Goal: Information Seeking & Learning: Find contact information

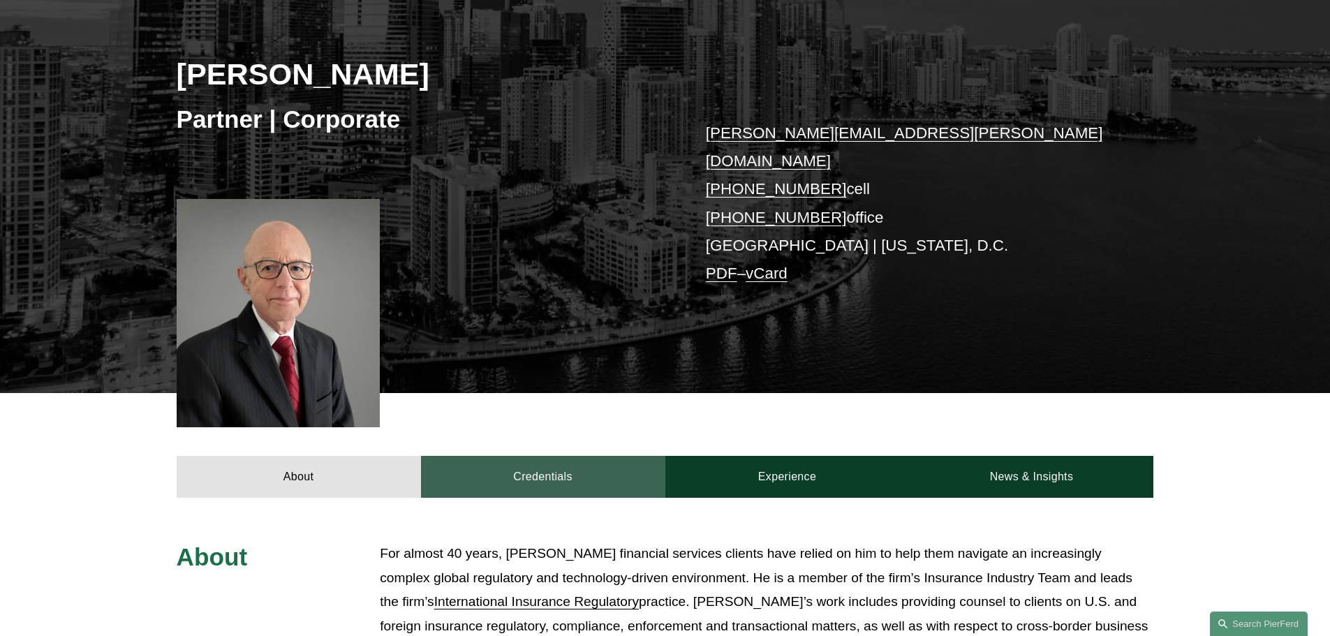
scroll to position [279, 0]
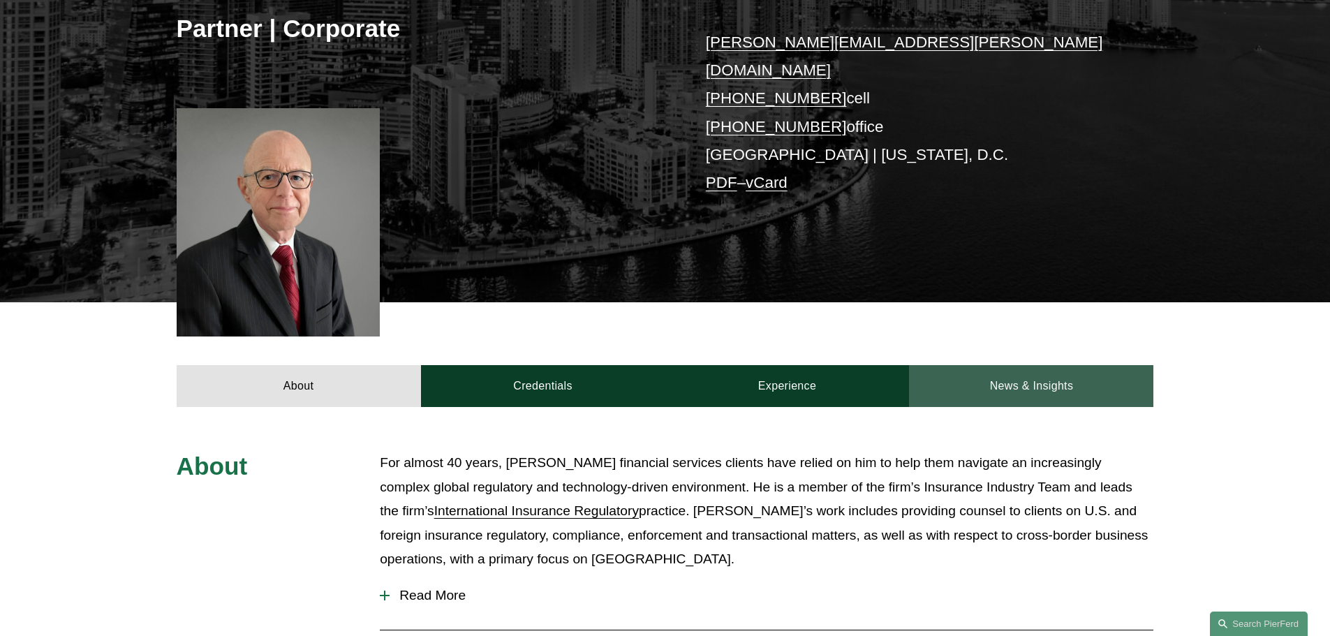
drag, startPoint x: 1042, startPoint y: 365, endPoint x: 1017, endPoint y: 372, distance: 25.2
click at [1042, 365] on link "News & Insights" at bounding box center [1031, 386] width 244 height 42
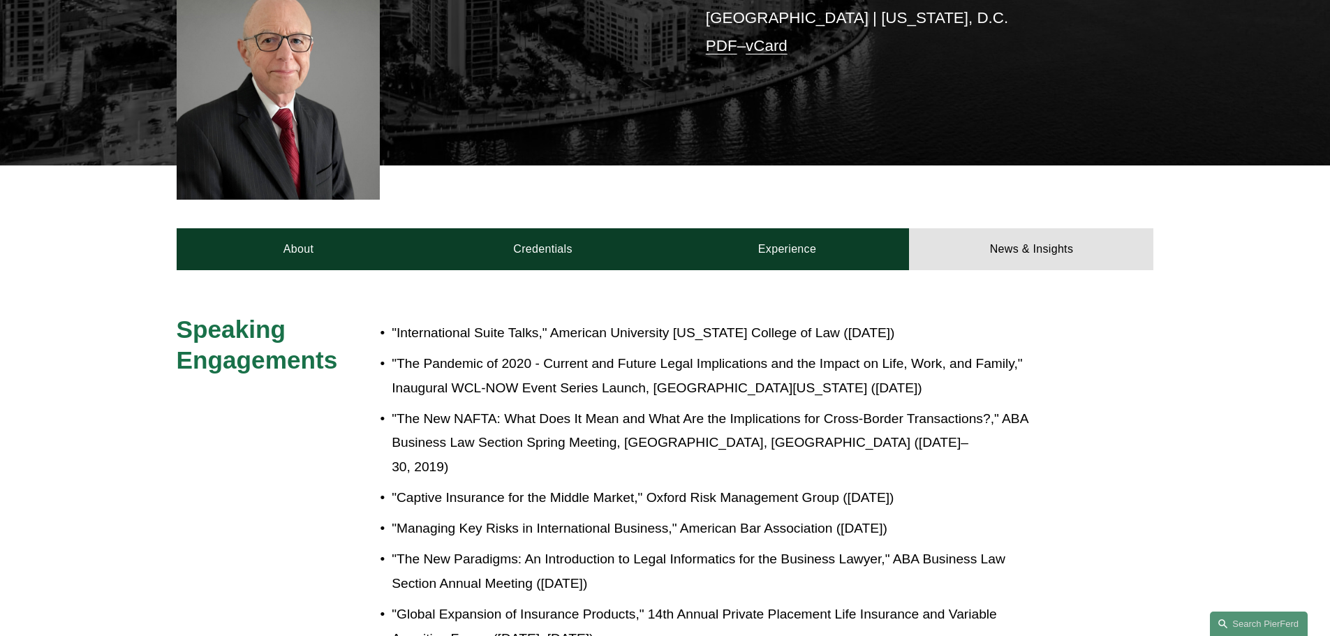
scroll to position [419, 0]
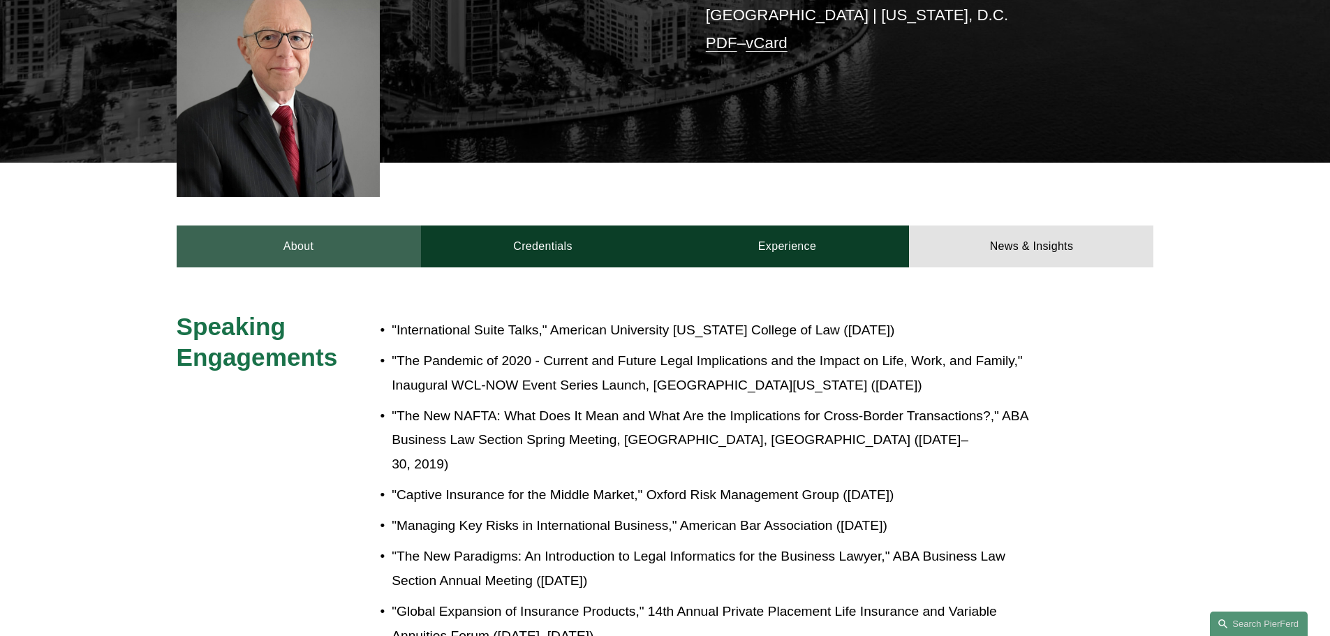
click at [302, 242] on link "About" at bounding box center [299, 247] width 244 height 42
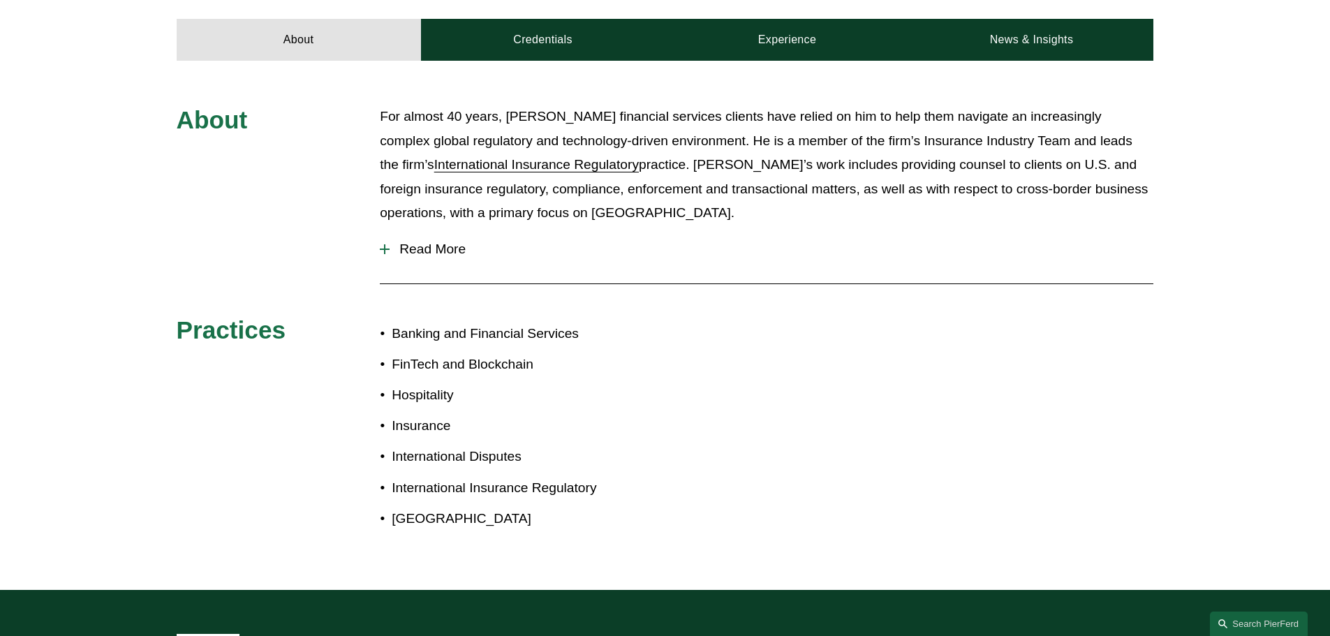
scroll to position [489, 0]
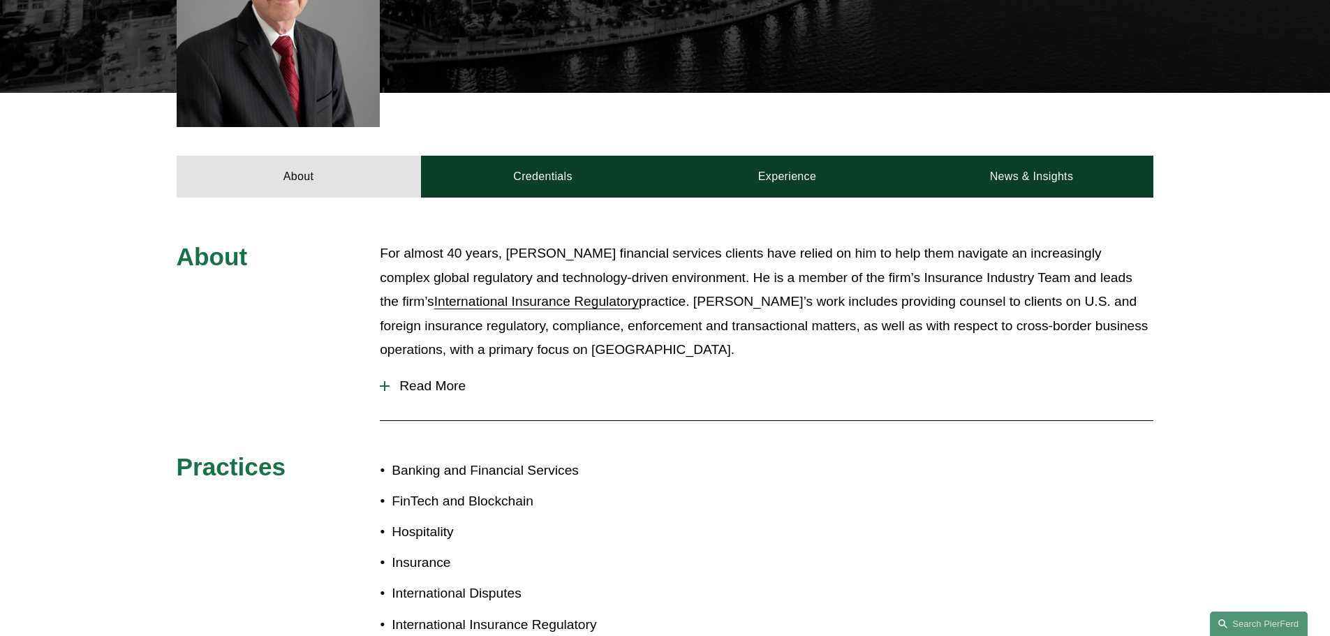
click at [418, 378] on span "Read More" at bounding box center [772, 385] width 764 height 15
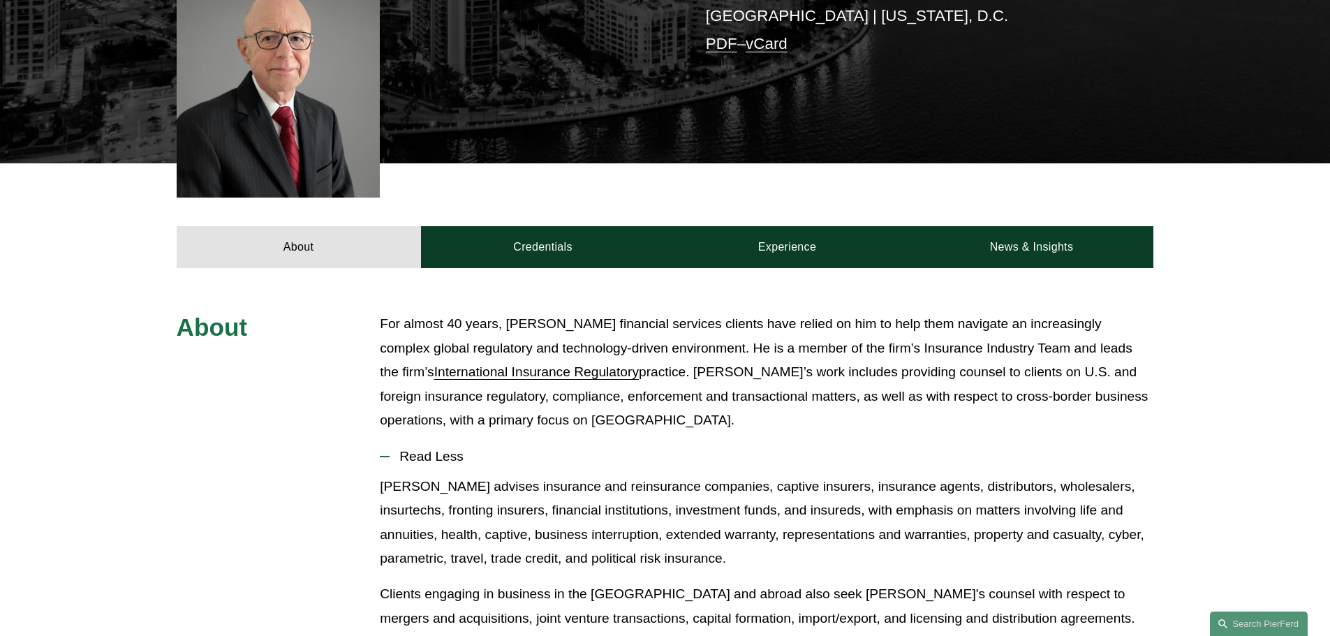
scroll to position [419, 0]
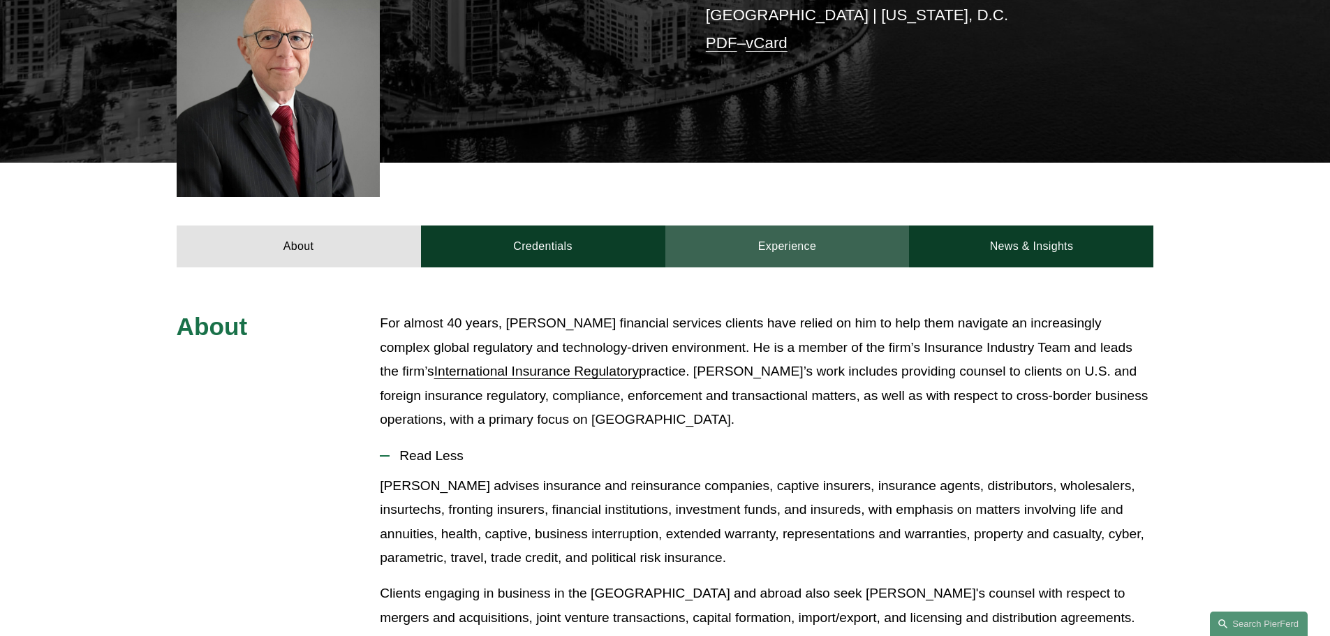
click at [825, 226] on link "Experience" at bounding box center [788, 247] width 244 height 42
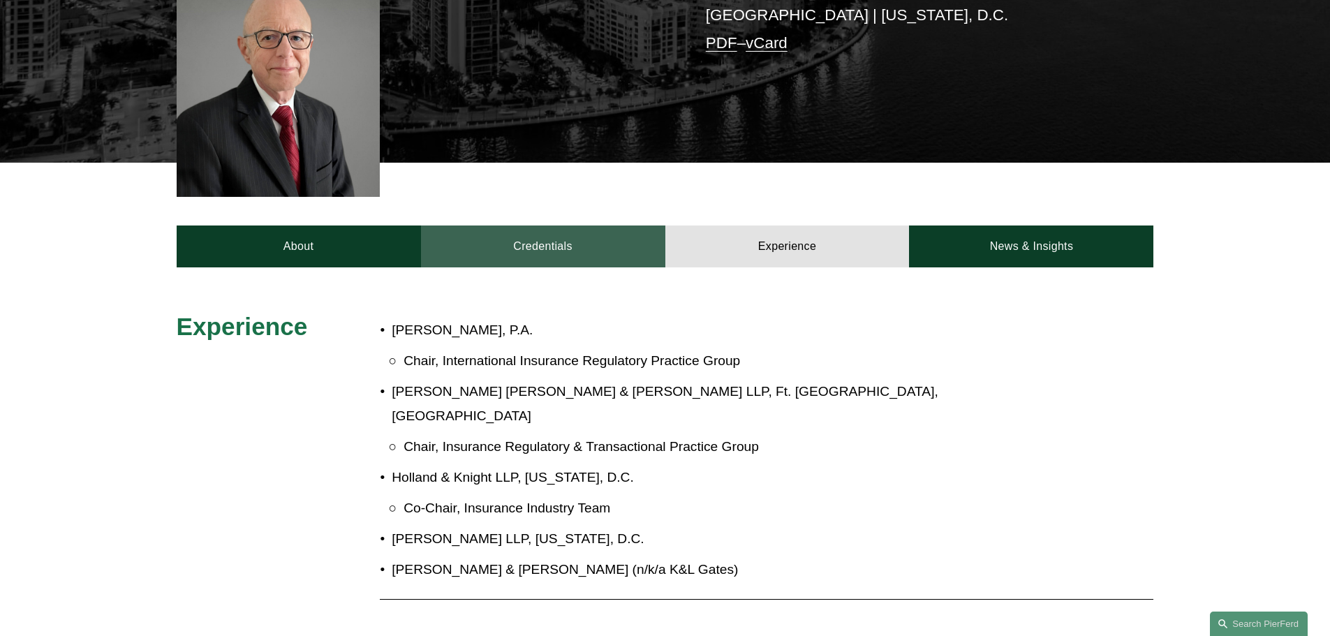
click at [543, 226] on link "Credentials" at bounding box center [543, 247] width 244 height 42
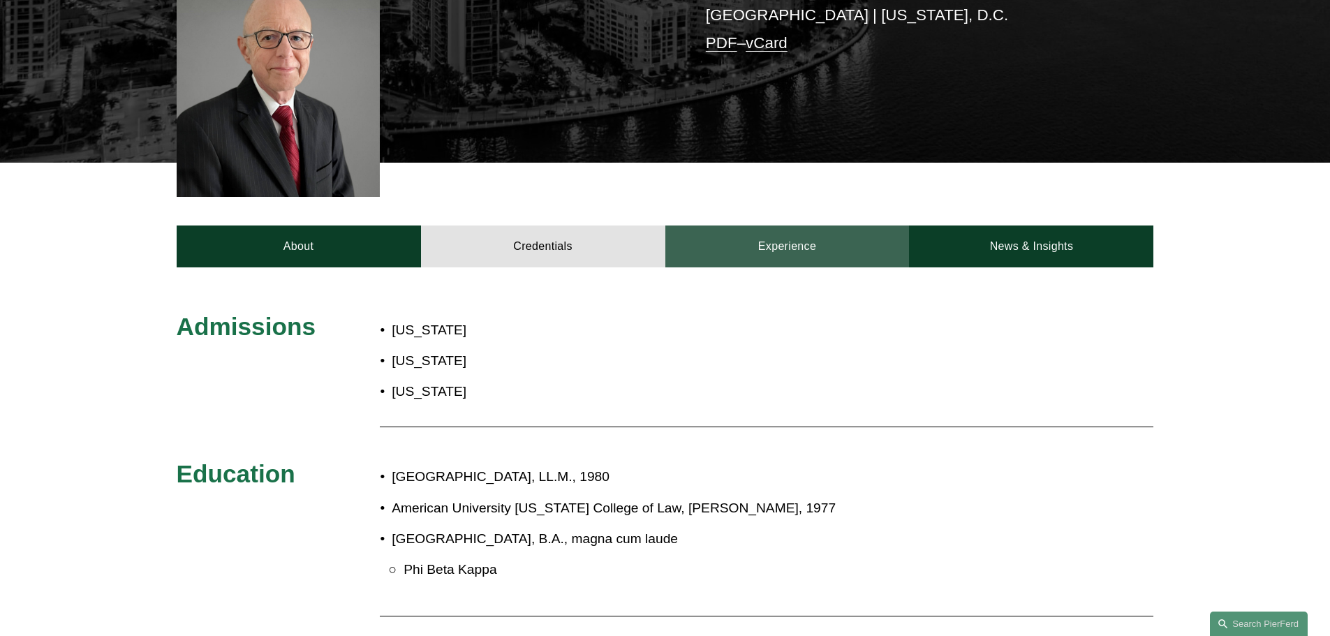
click at [776, 226] on link "Experience" at bounding box center [788, 247] width 244 height 42
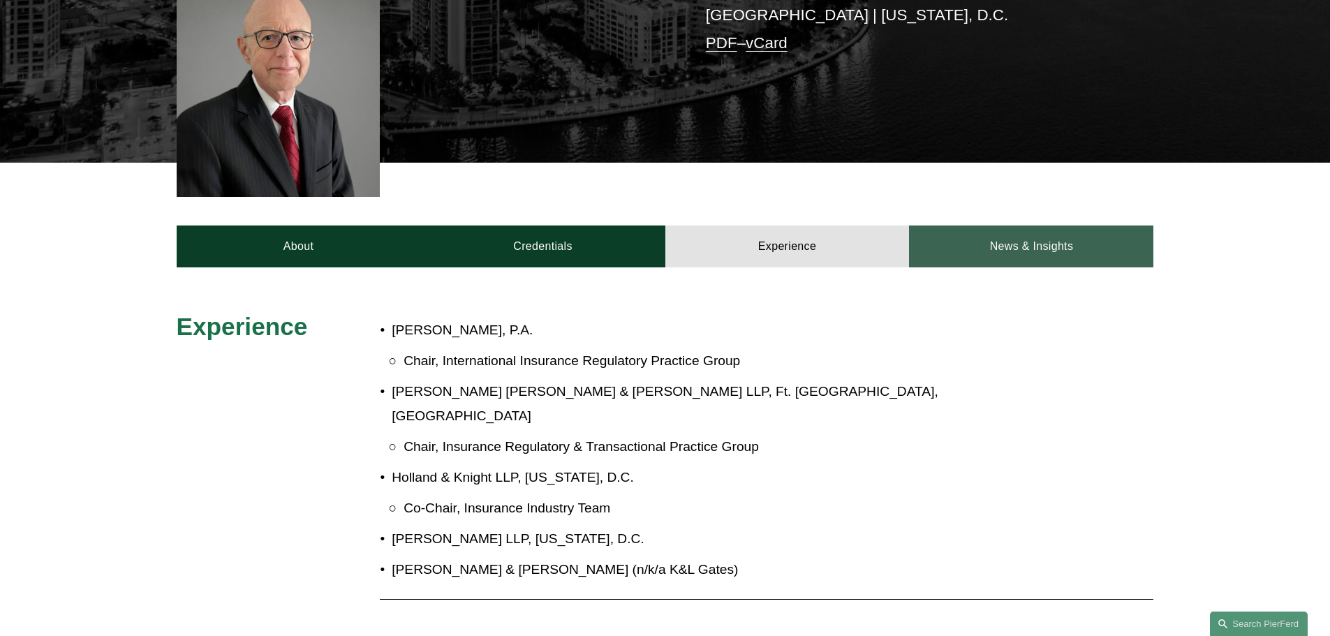
click at [926, 226] on link "News & Insights" at bounding box center [1031, 247] width 244 height 42
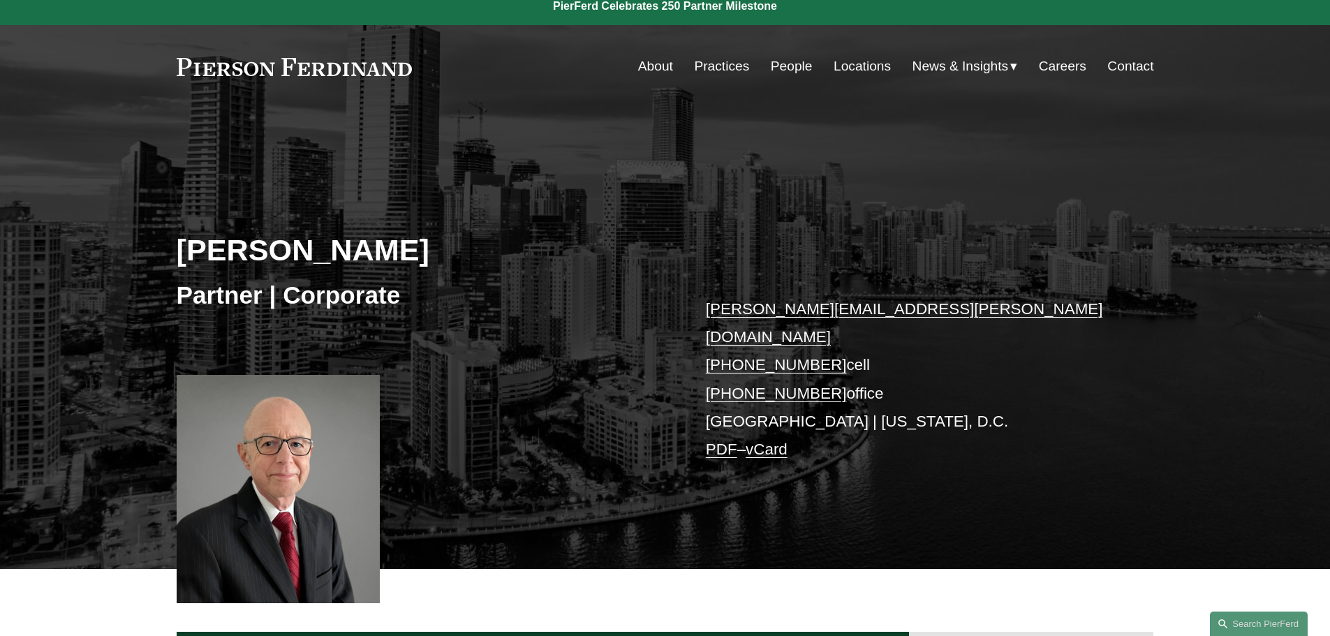
scroll to position [0, 0]
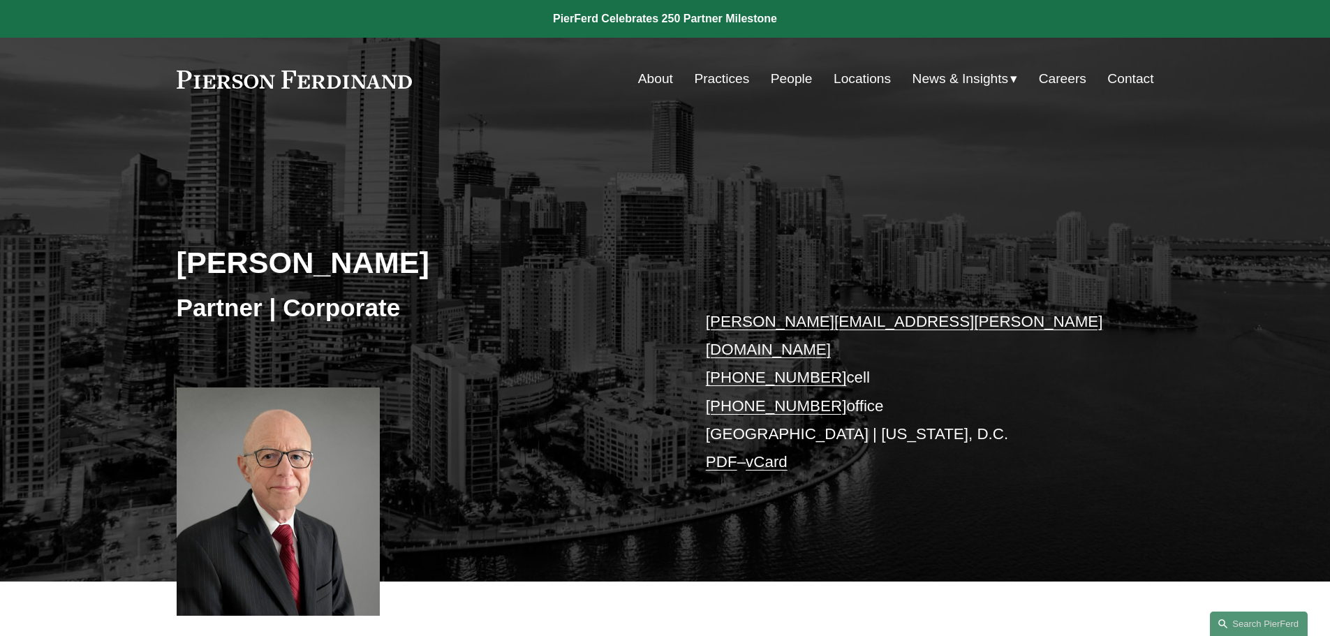
click at [647, 73] on link "About" at bounding box center [655, 79] width 35 height 27
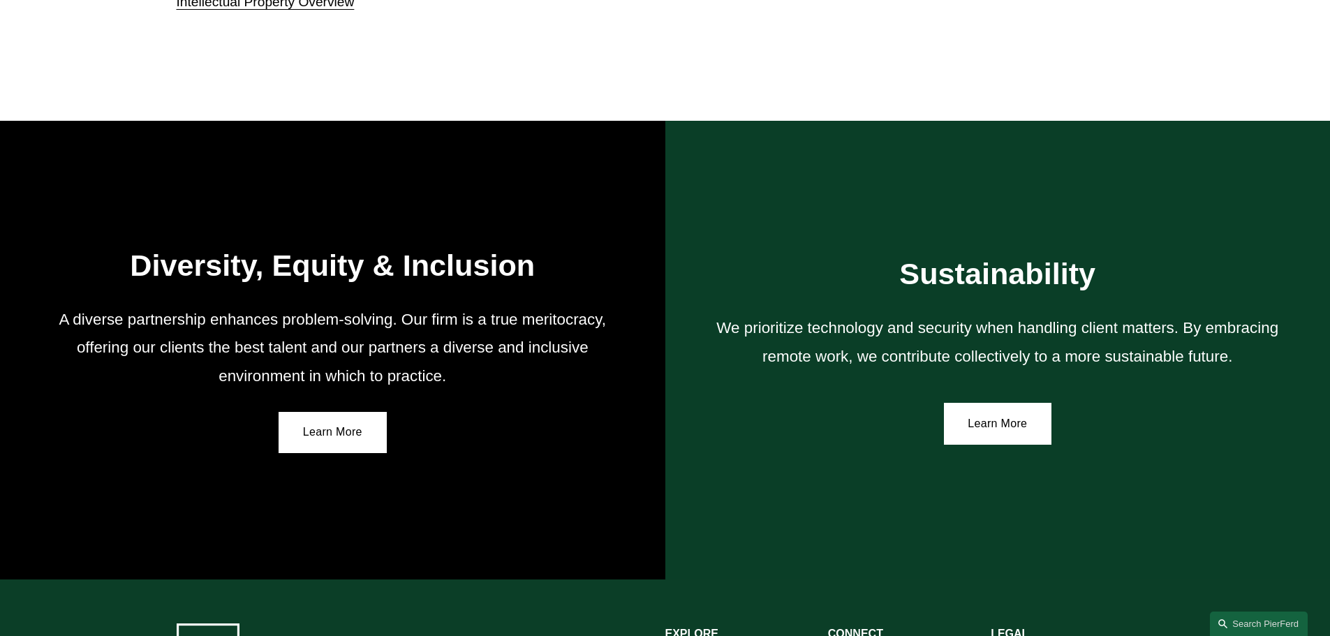
scroll to position [2580, 0]
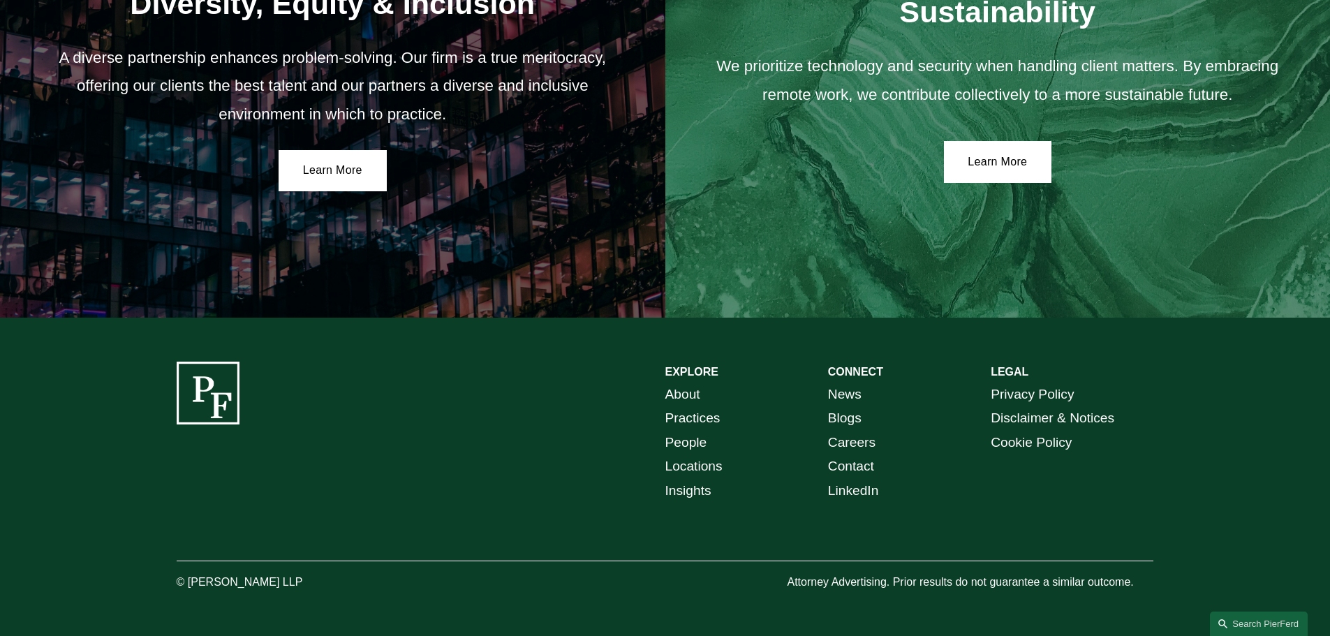
click at [847, 416] on link "Blogs" at bounding box center [845, 418] width 34 height 24
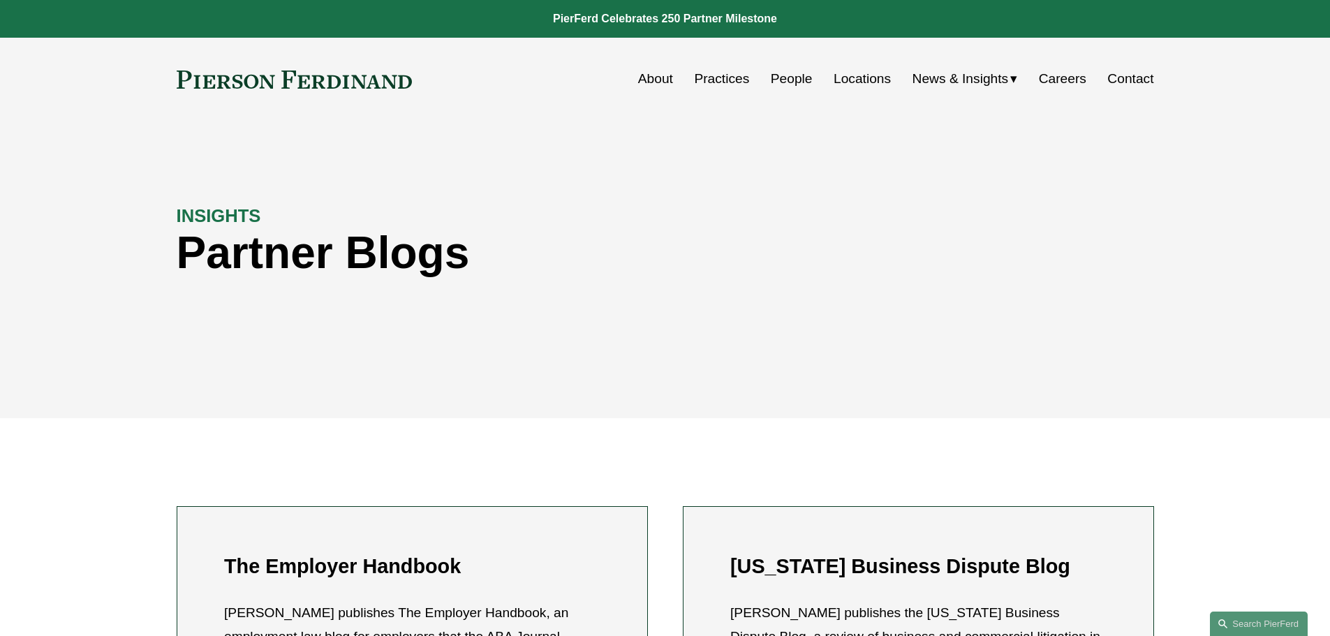
click at [0, 0] on span "Insights" at bounding box center [0, 0] width 0 height 0
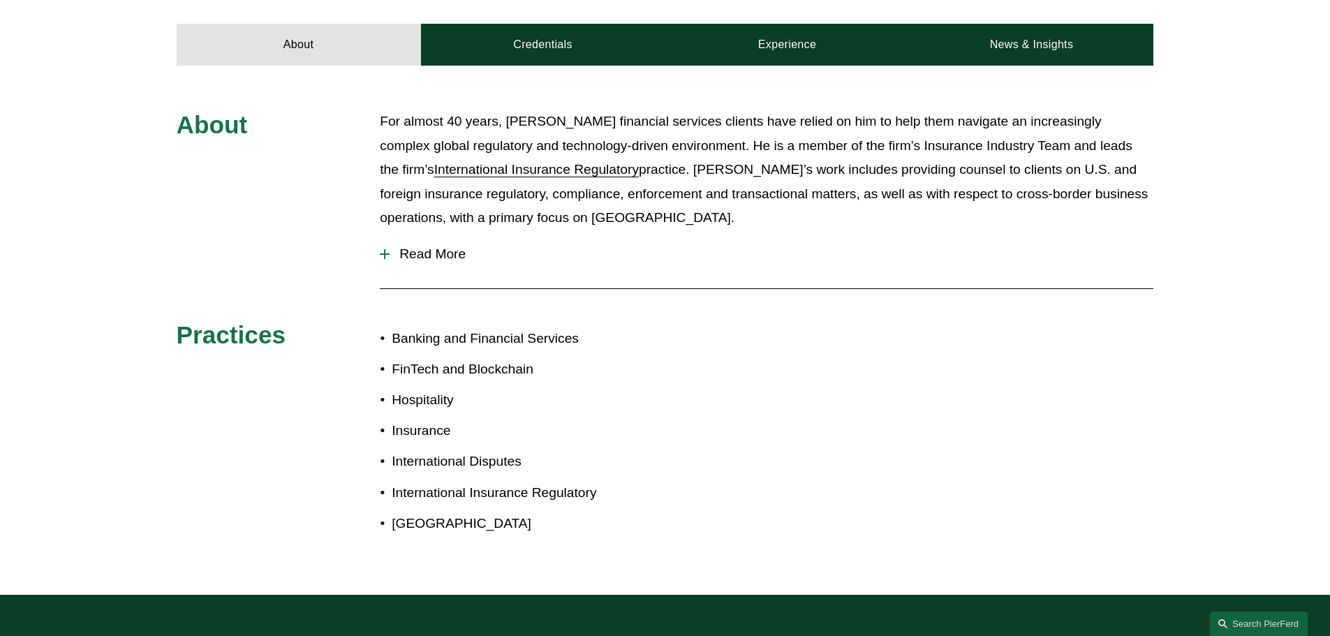
scroll to position [390, 0]
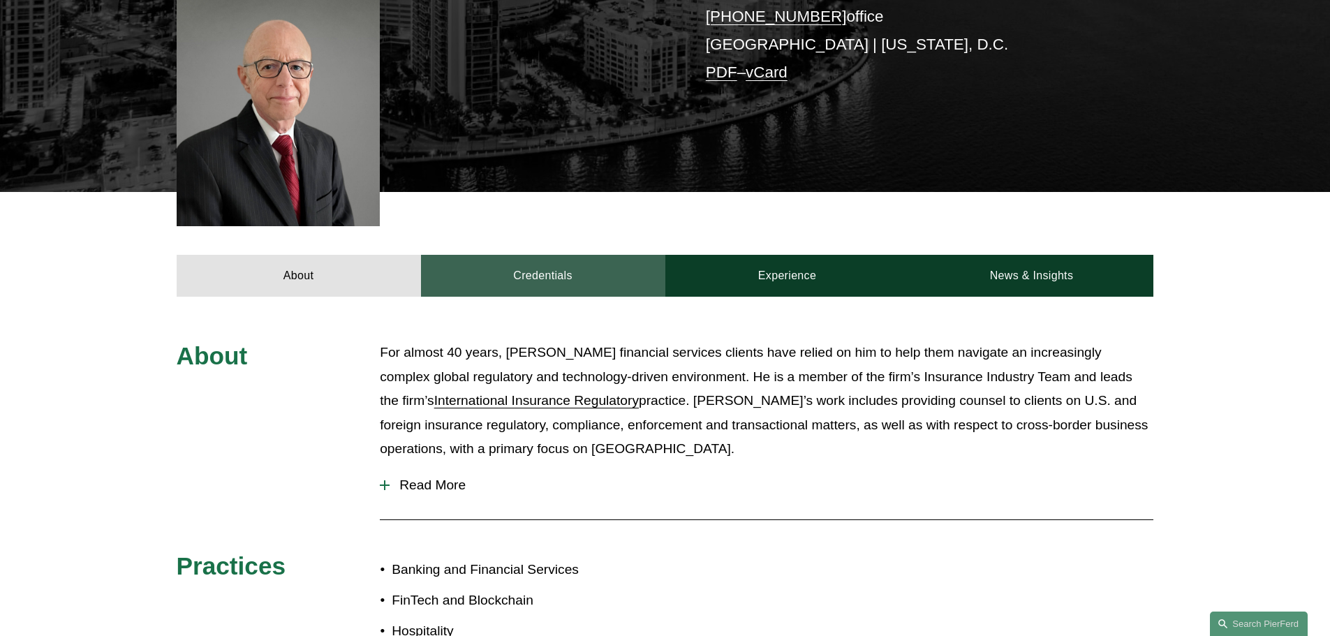
click at [502, 255] on link "Credentials" at bounding box center [543, 276] width 244 height 42
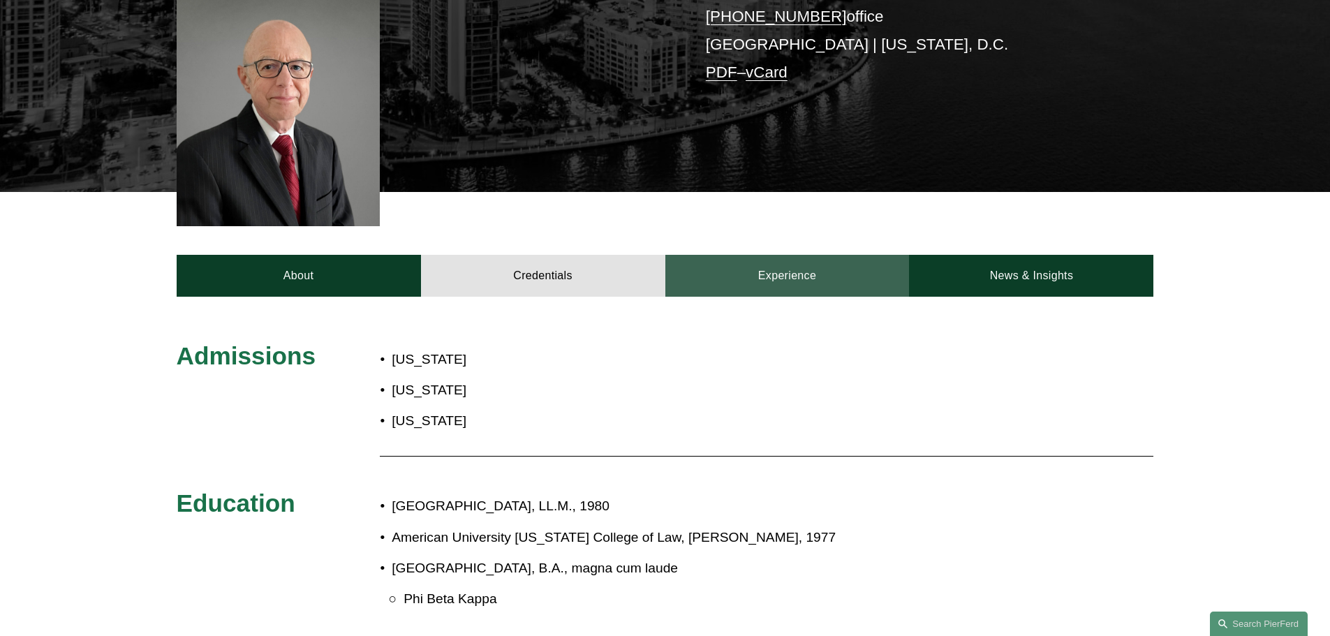
click at [750, 255] on link "Experience" at bounding box center [788, 276] width 244 height 42
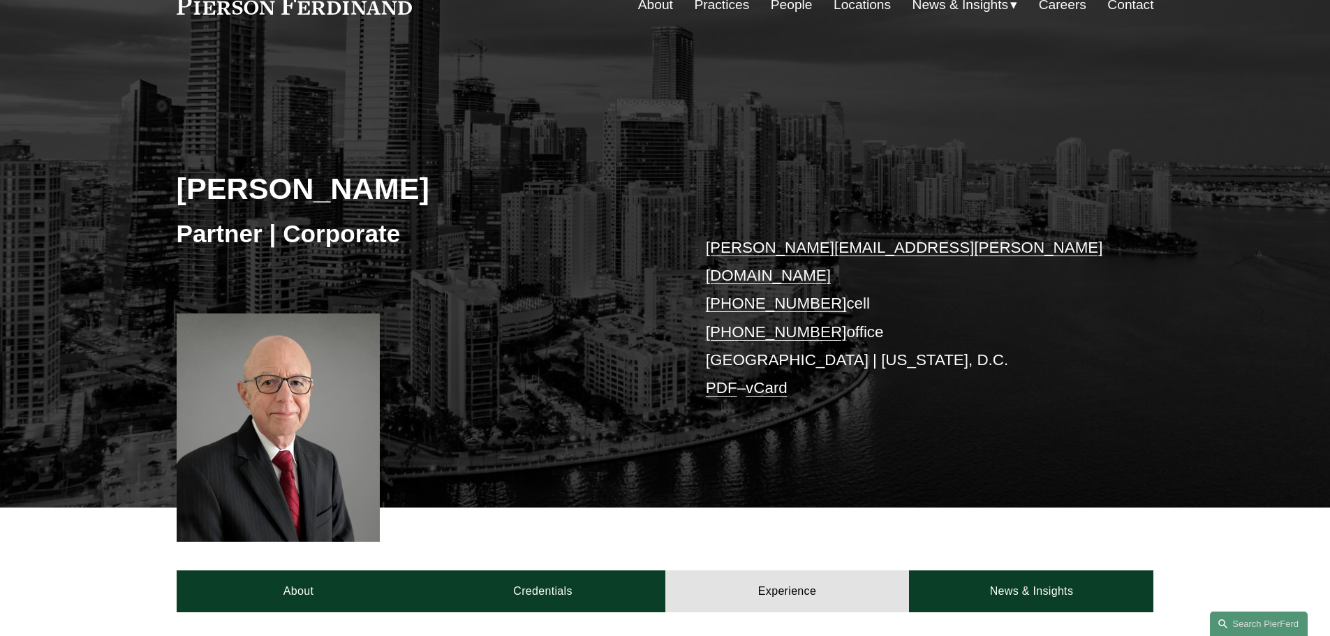
scroll to position [0, 0]
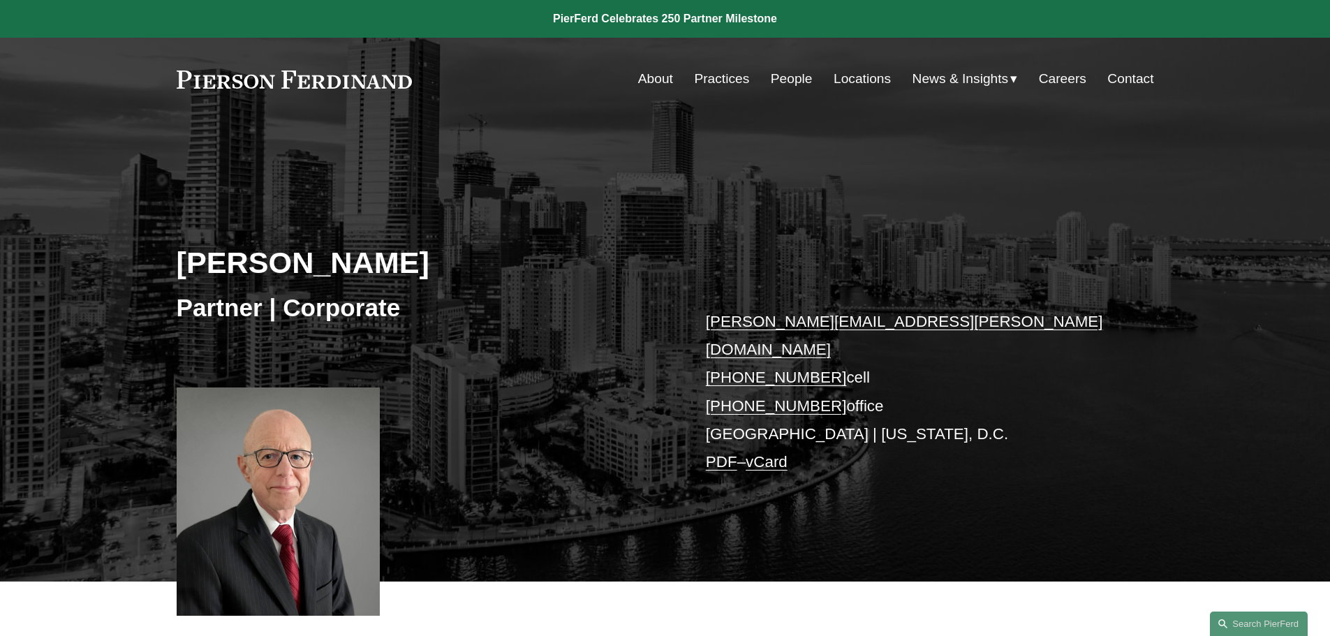
click at [709, 79] on link "Practices" at bounding box center [721, 79] width 55 height 27
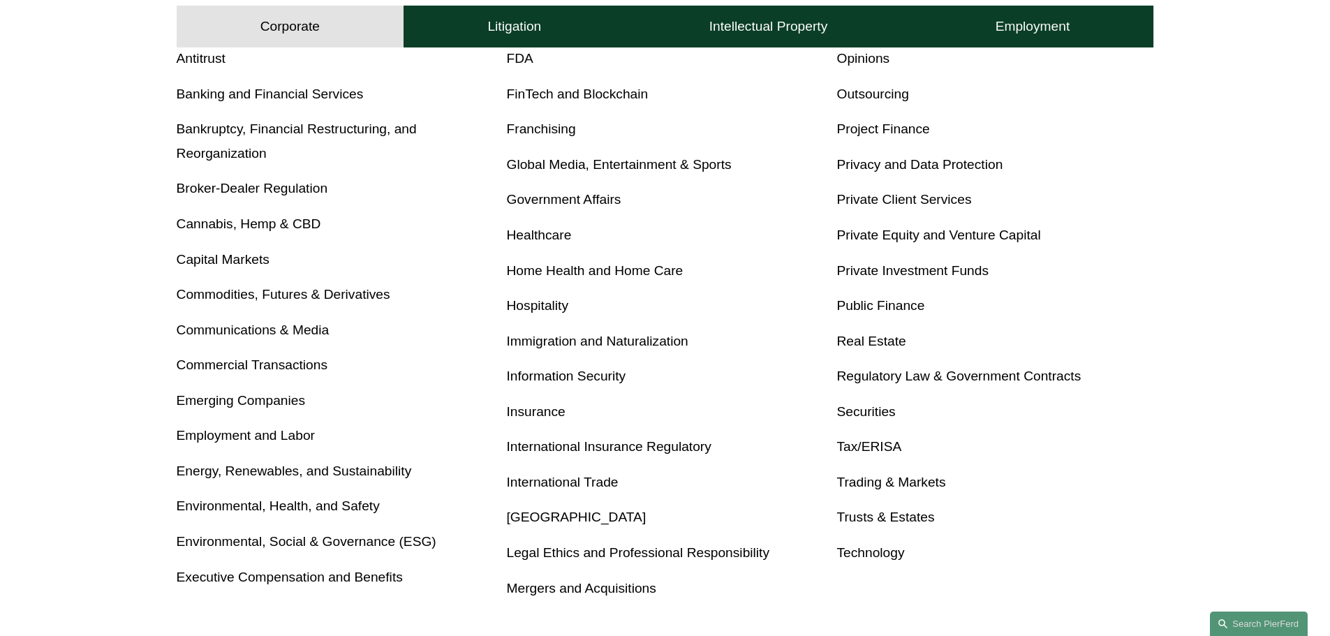
scroll to position [628, 0]
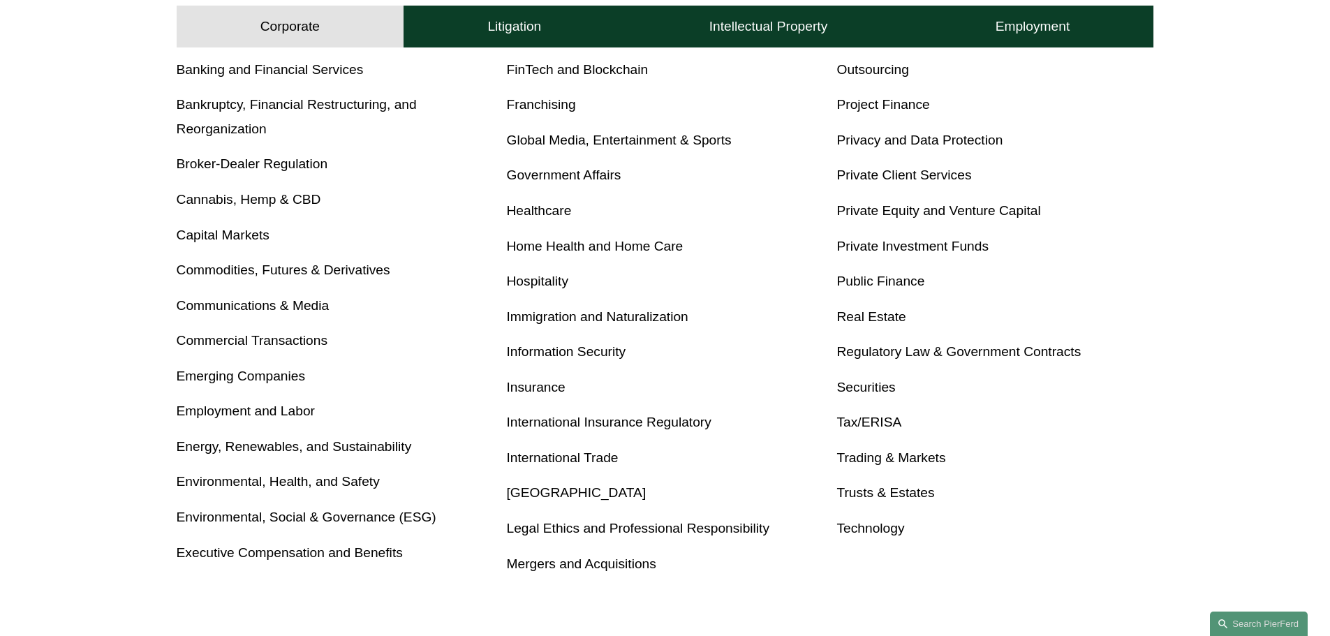
click at [558, 427] on link "International Insurance Regulatory" at bounding box center [609, 422] width 205 height 15
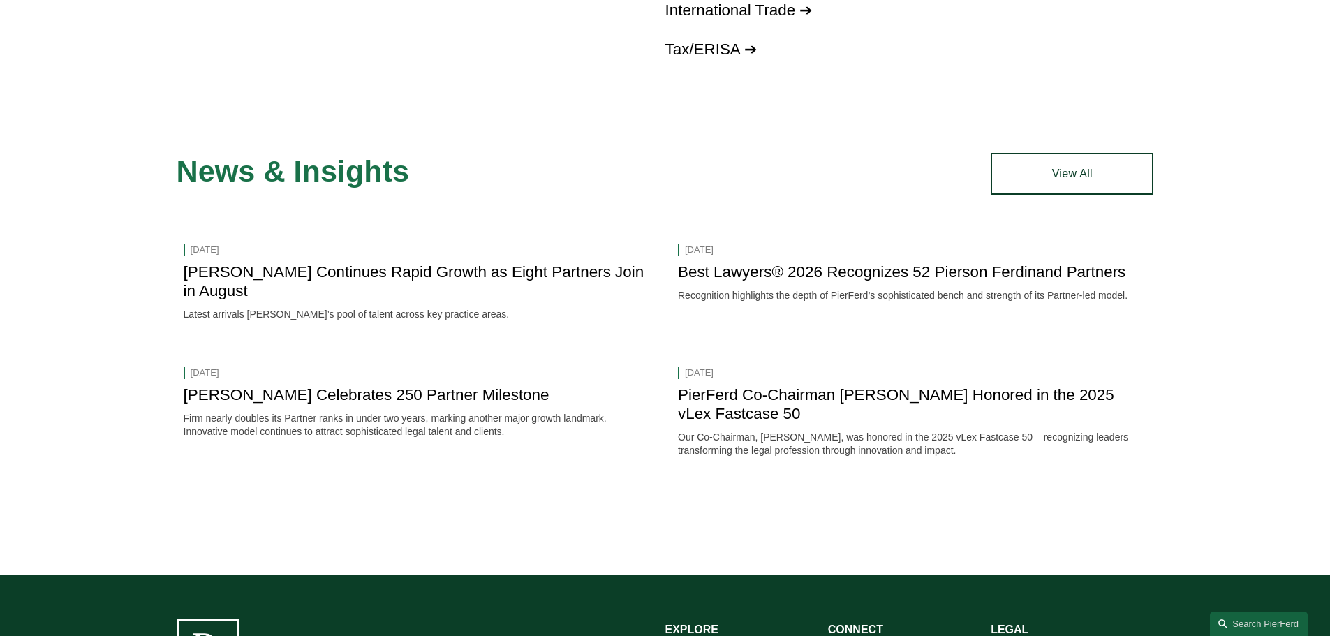
scroll to position [1536, 0]
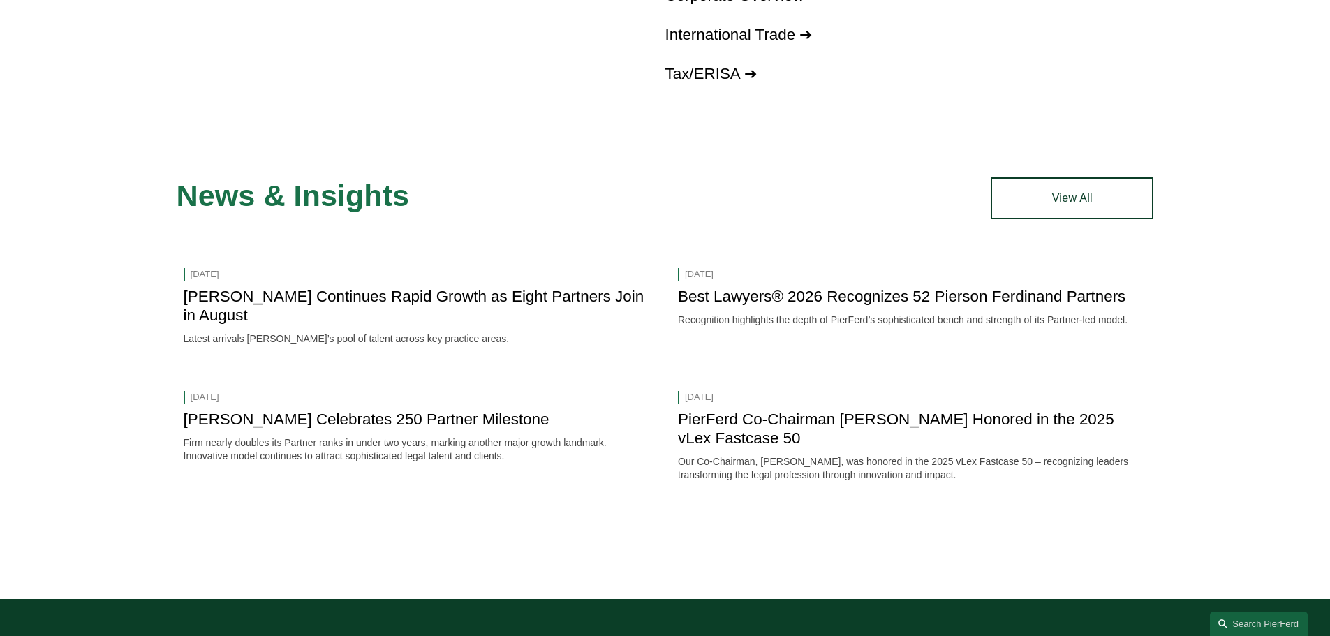
click at [1090, 211] on link "View All" at bounding box center [1072, 198] width 163 height 42
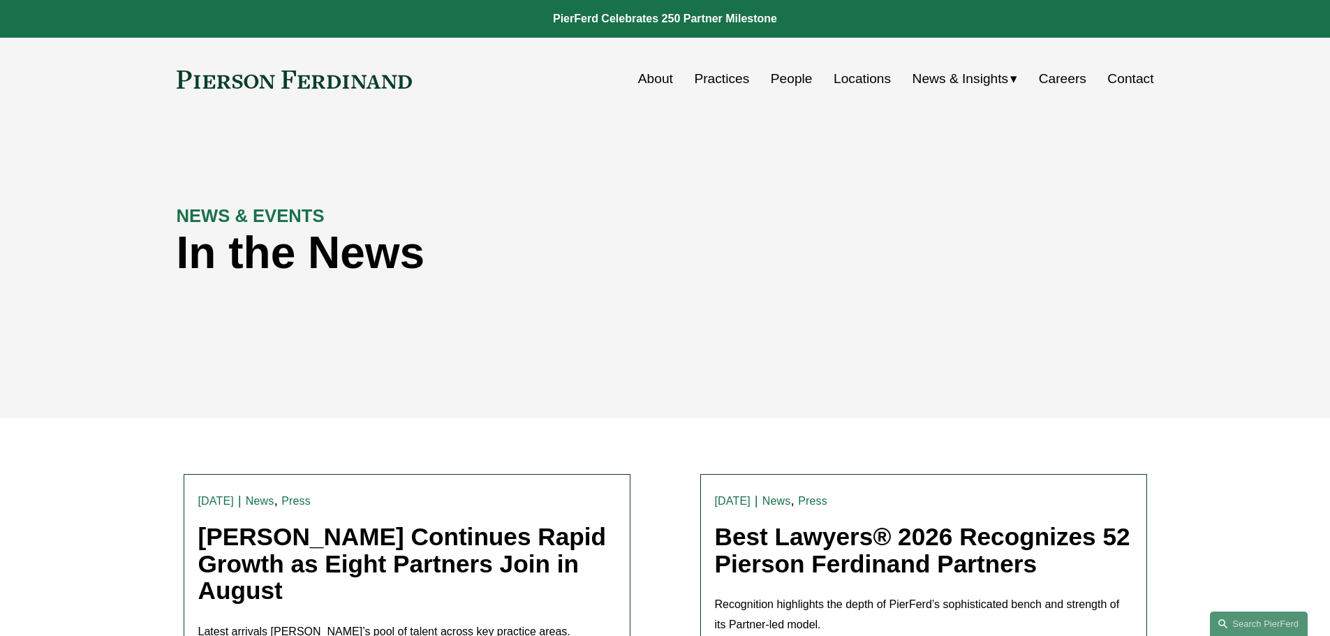
drag, startPoint x: 1008, startPoint y: 214, endPoint x: 1008, endPoint y: 188, distance: 26.5
click at [1008, 200] on div "NEWS & EVENTS In the News" at bounding box center [665, 270] width 1330 height 210
click at [0, 0] on span "Blogs" at bounding box center [0, 0] width 0 height 0
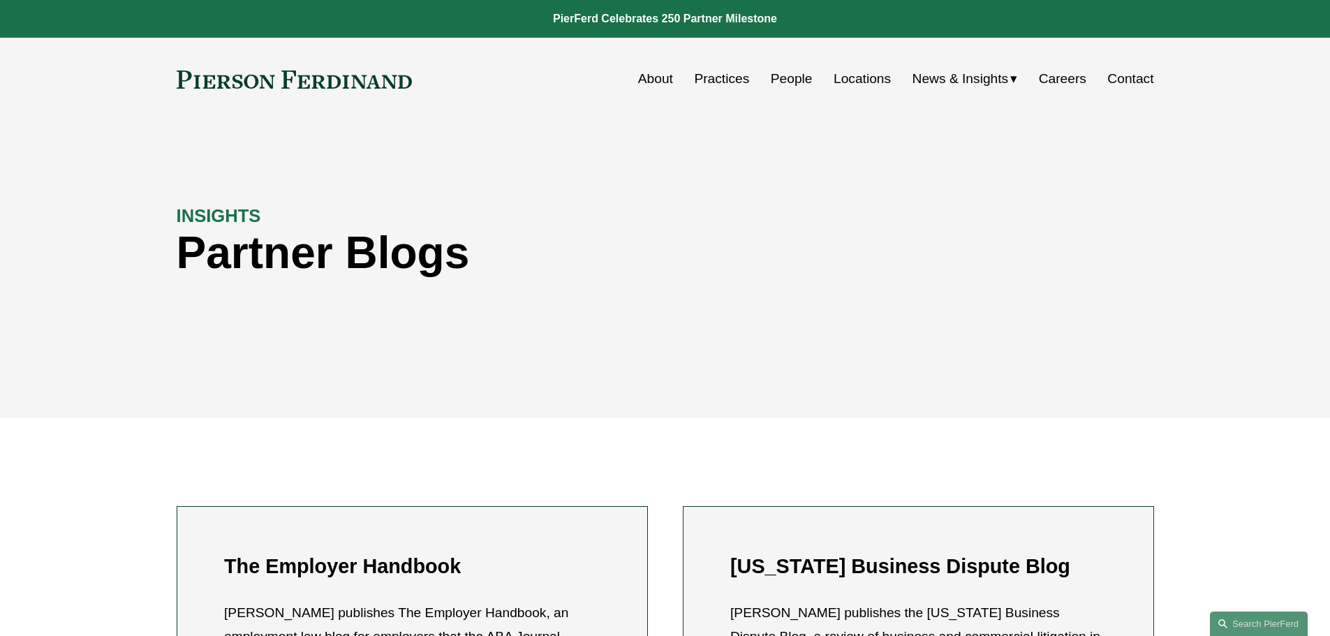
click at [0, 0] on span "Insights" at bounding box center [0, 0] width 0 height 0
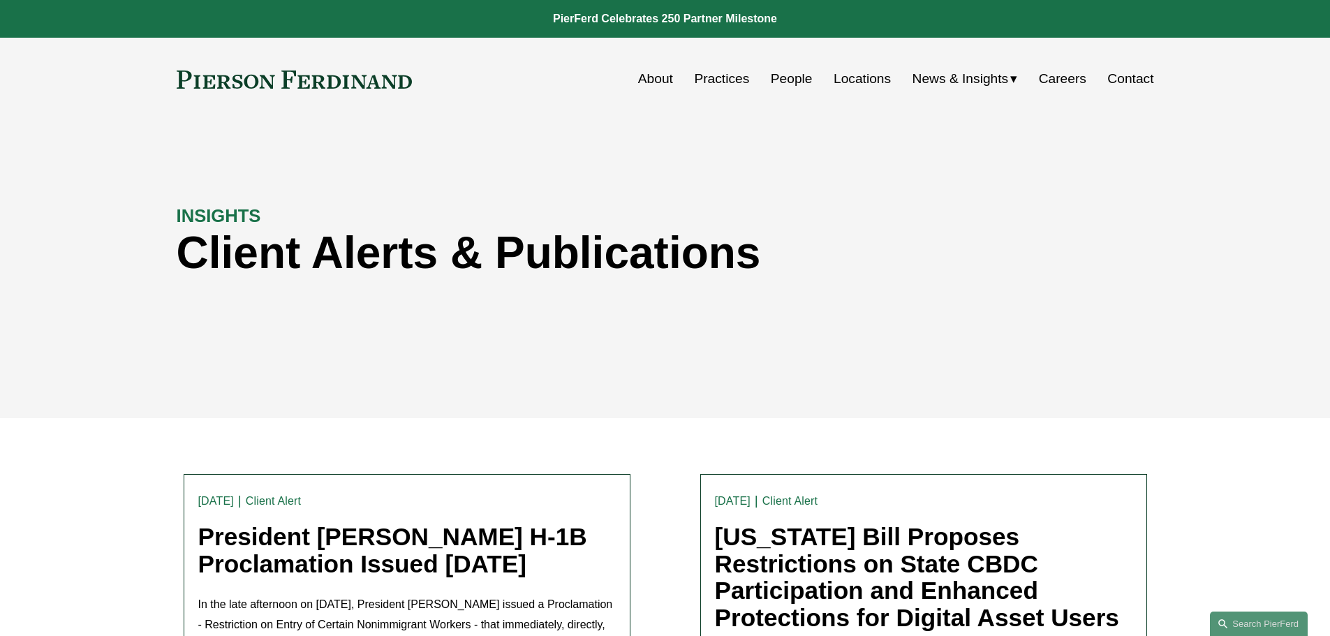
click at [719, 82] on link "Practices" at bounding box center [721, 79] width 55 height 27
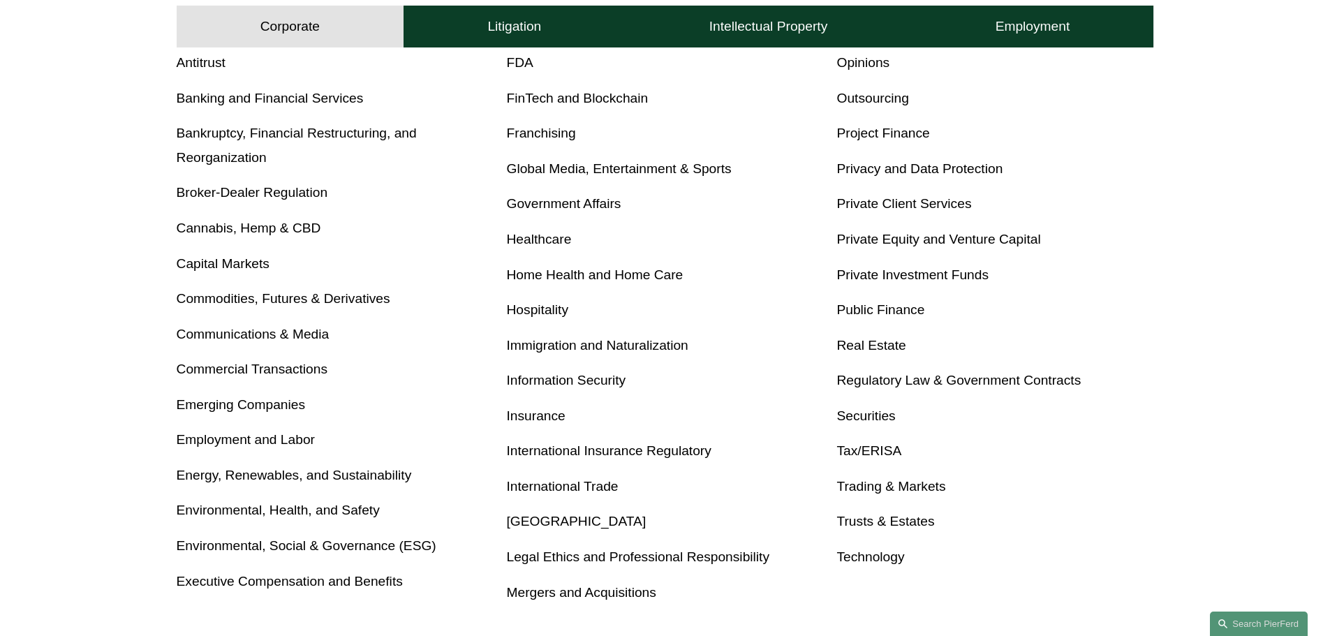
scroll to position [628, 0]
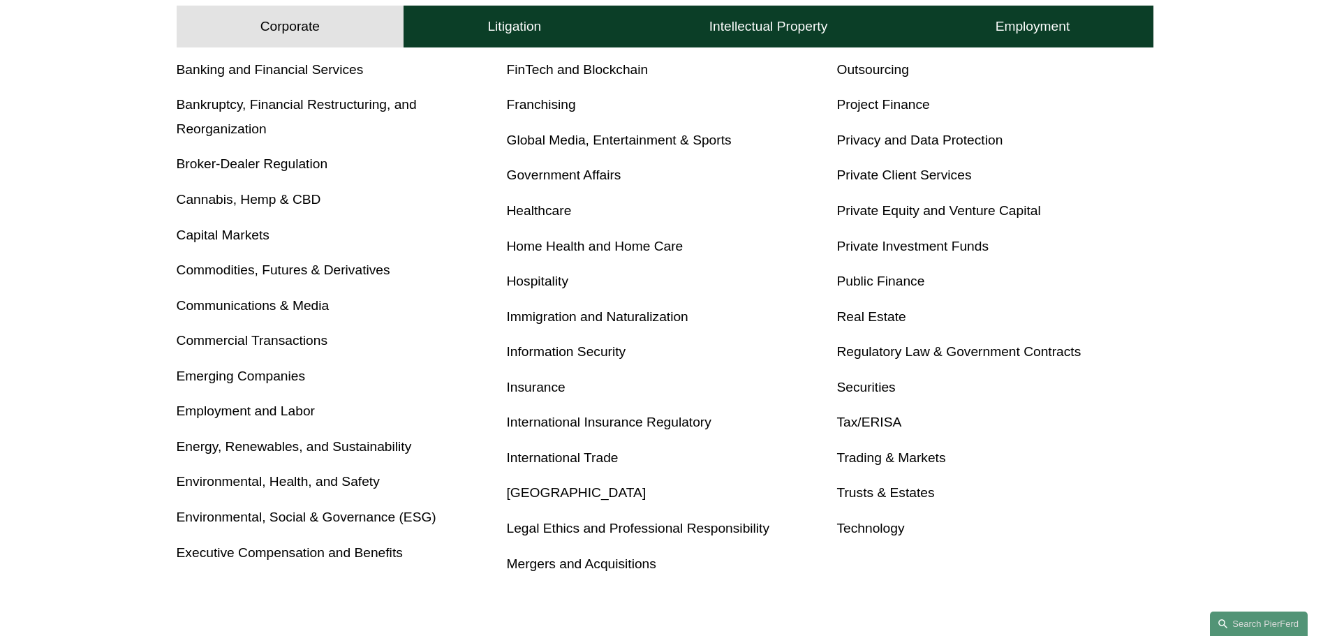
click at [593, 429] on link "International Insurance Regulatory" at bounding box center [609, 422] width 205 height 15
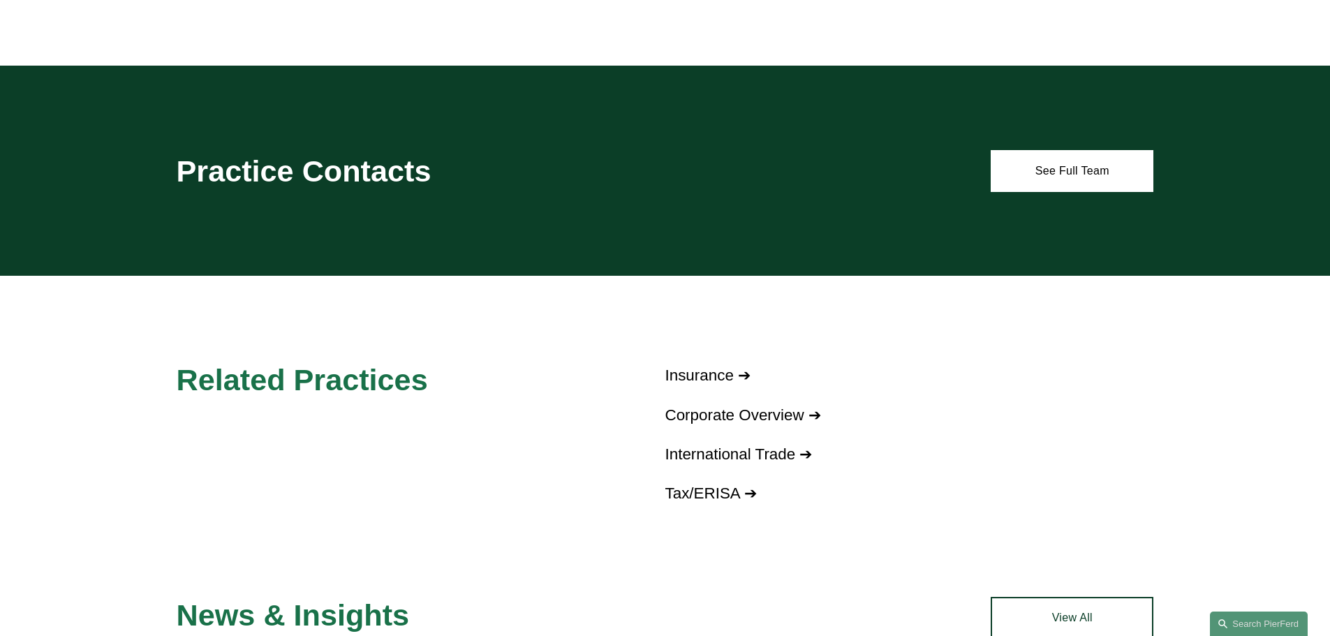
scroll to position [1117, 0]
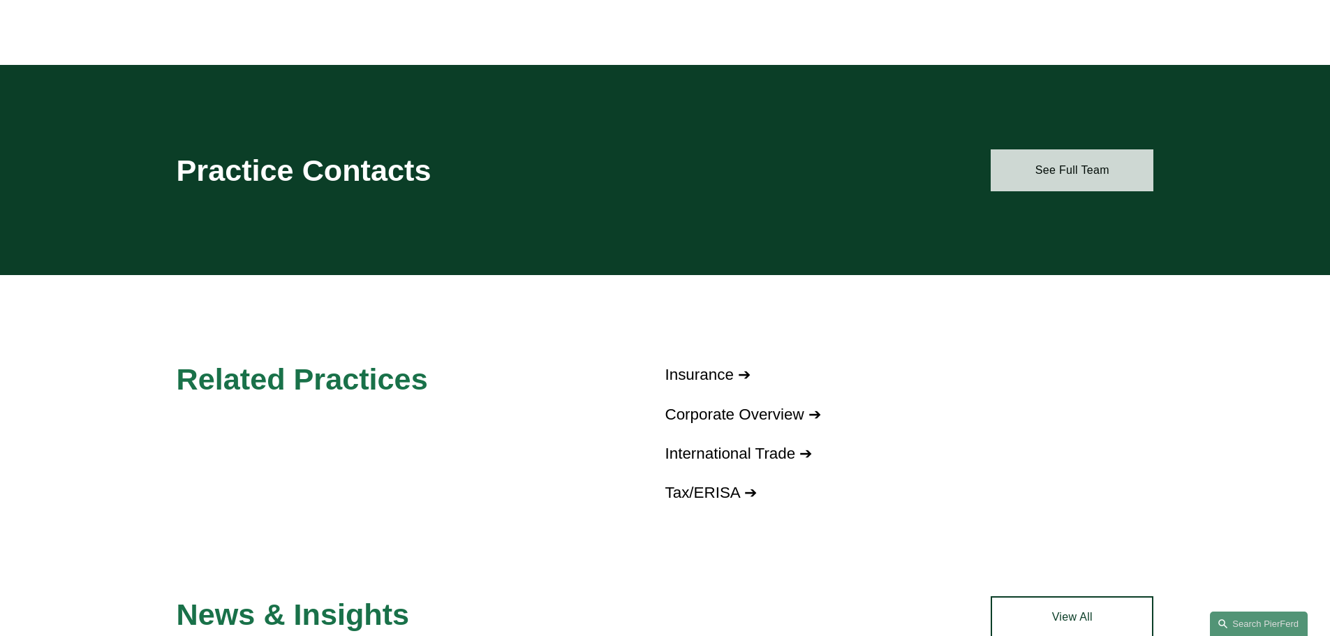
click at [1052, 165] on link "See Full Team" at bounding box center [1072, 170] width 163 height 42
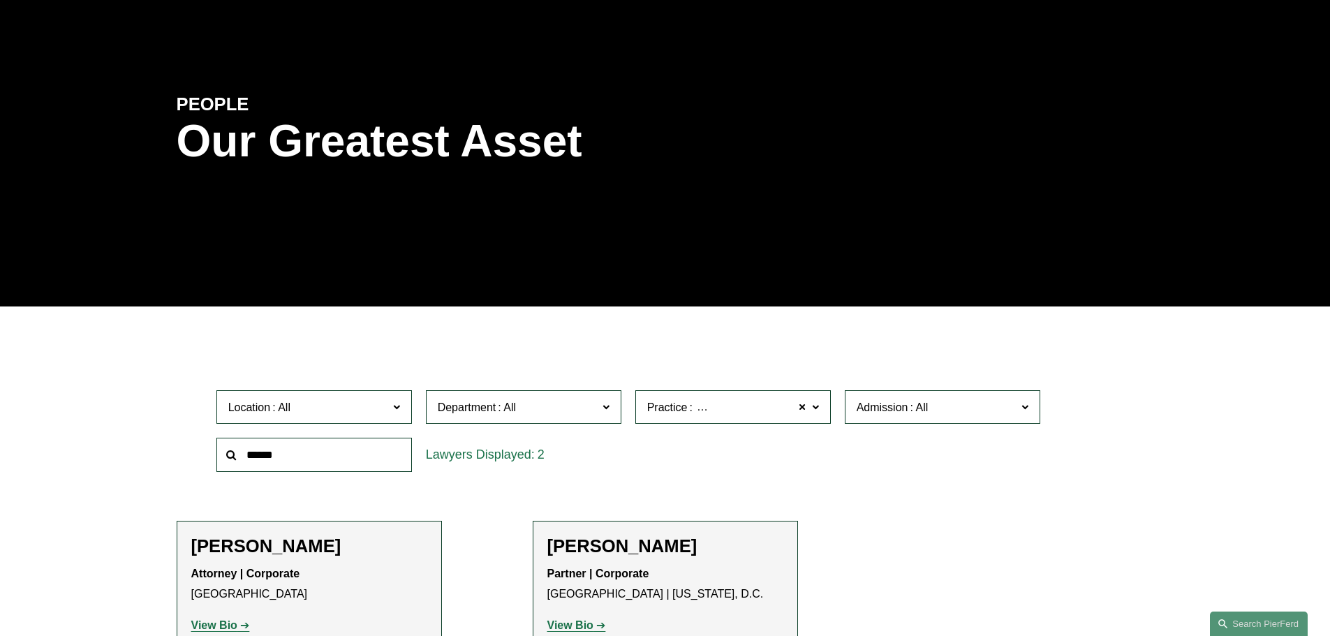
scroll to position [349, 0]
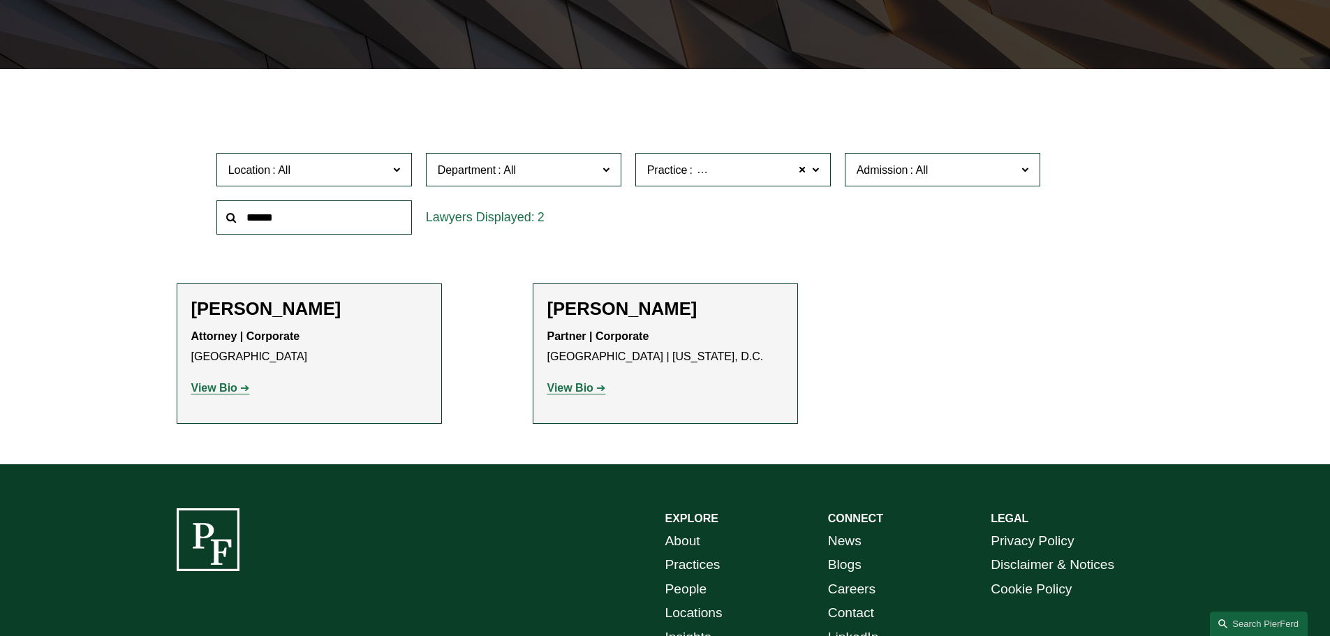
click at [723, 179] on span "Practice International Insurance Regulatory" at bounding box center [727, 170] width 160 height 19
click at [0, 0] on link "Insurance" at bounding box center [0, 0] width 0 height 0
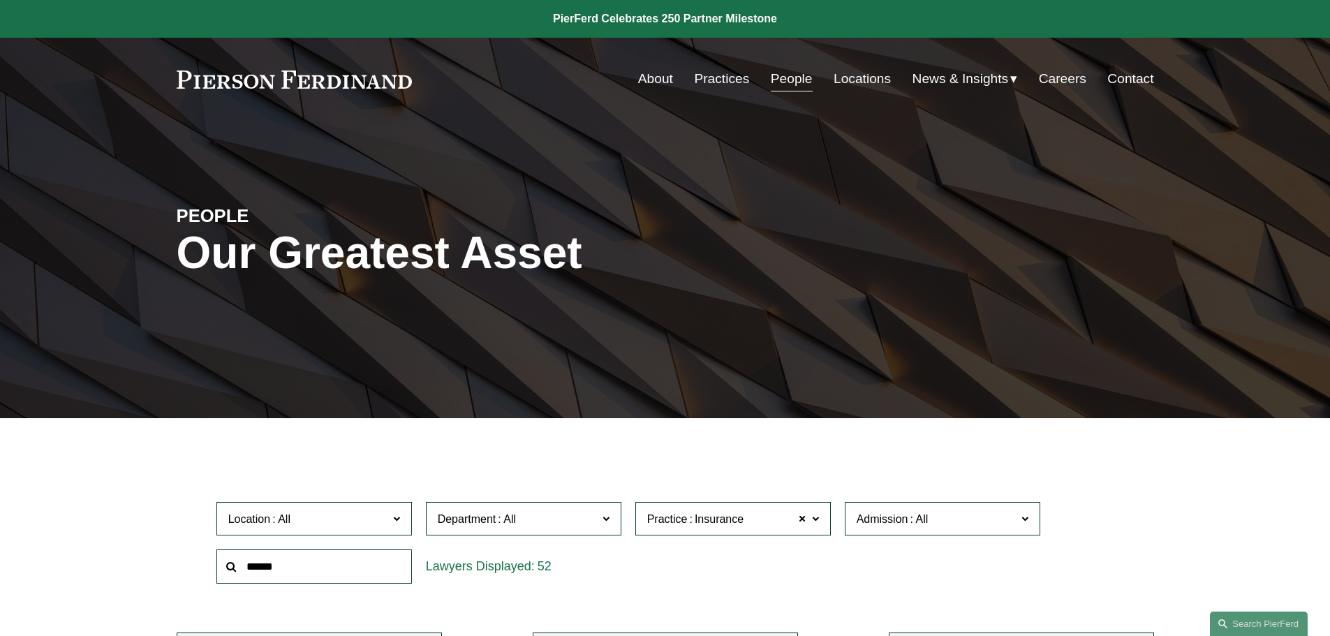
click at [720, 82] on link "Practices" at bounding box center [721, 79] width 55 height 27
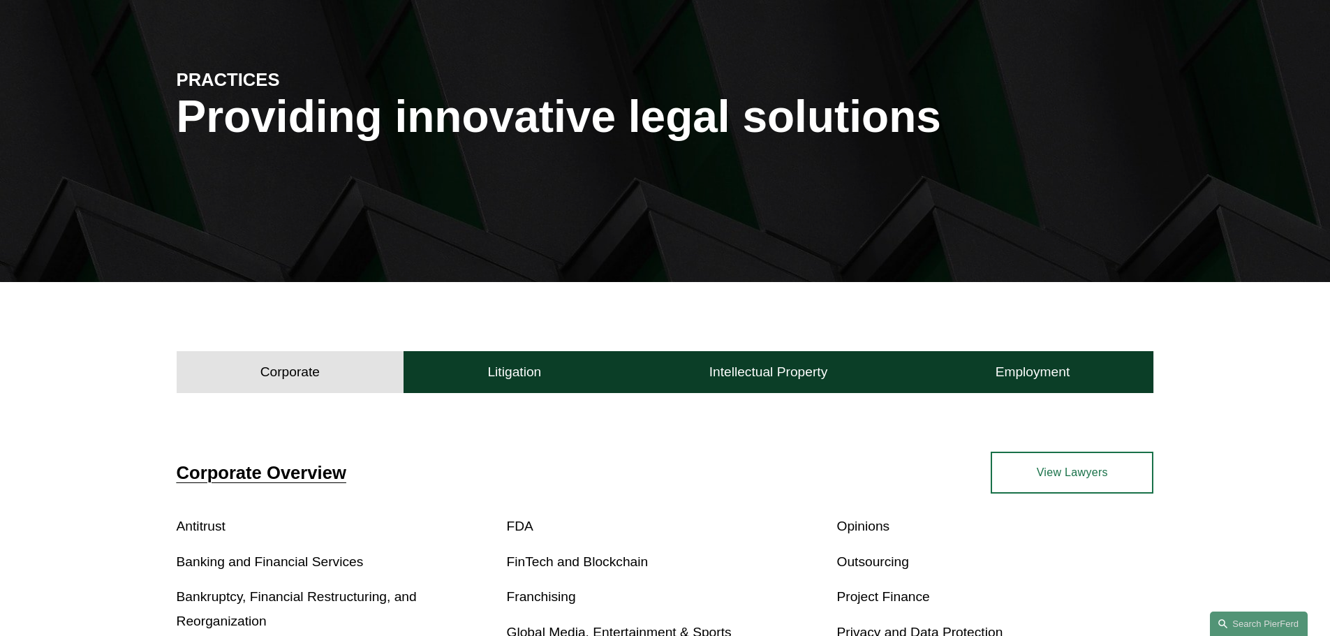
scroll to position [489, 0]
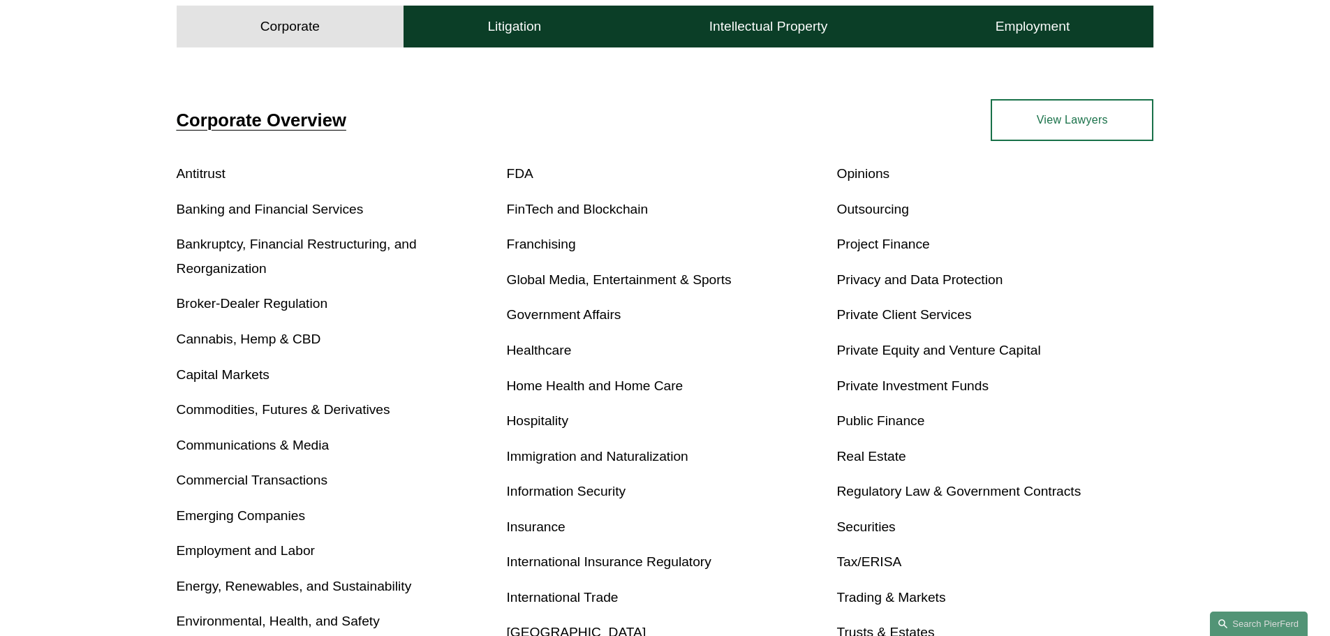
click at [539, 520] on link "Insurance" at bounding box center [536, 527] width 59 height 15
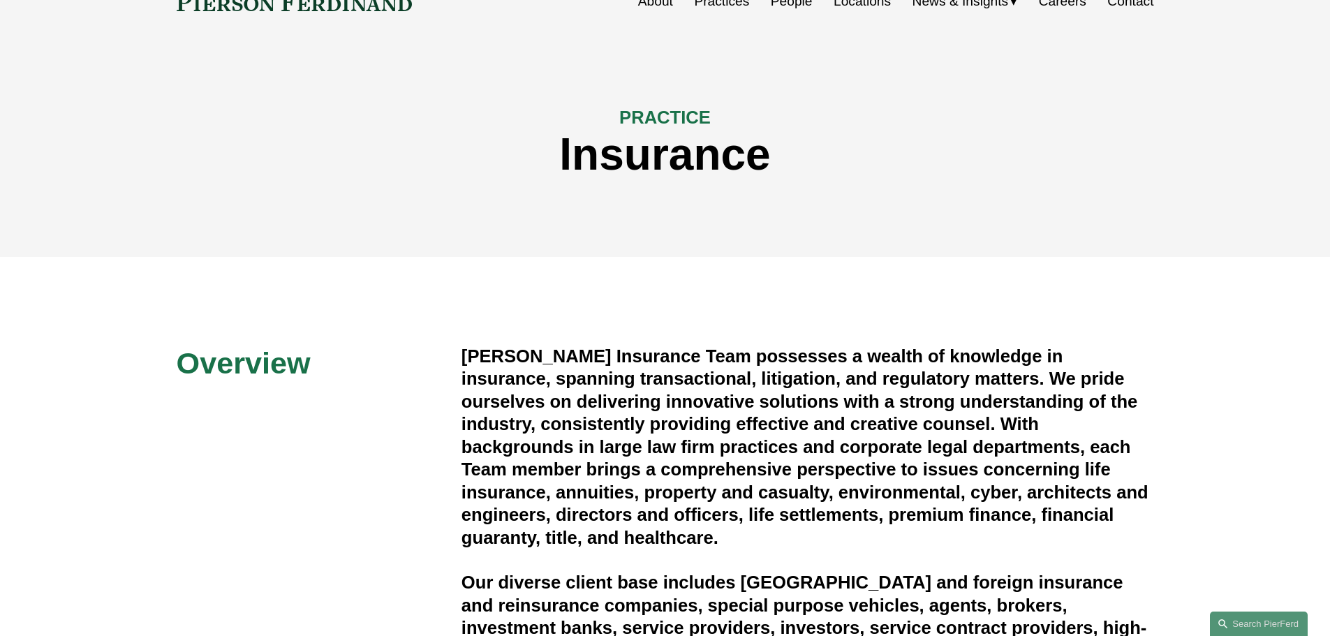
scroll to position [70, 0]
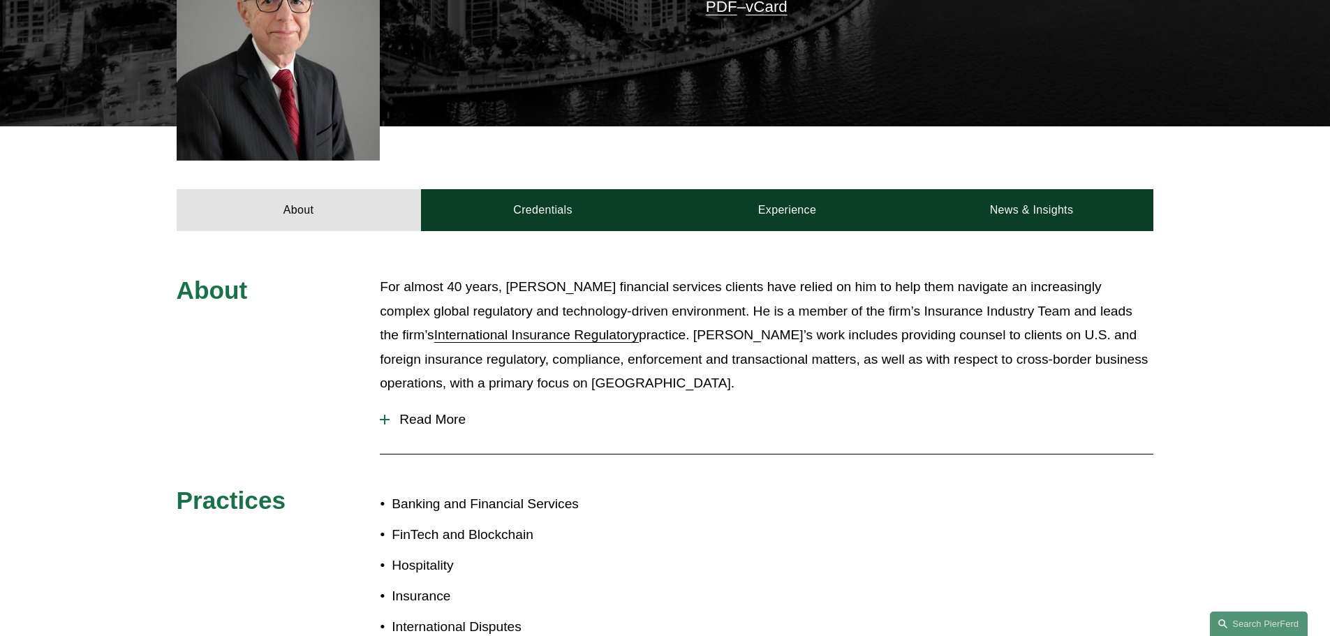
scroll to position [489, 0]
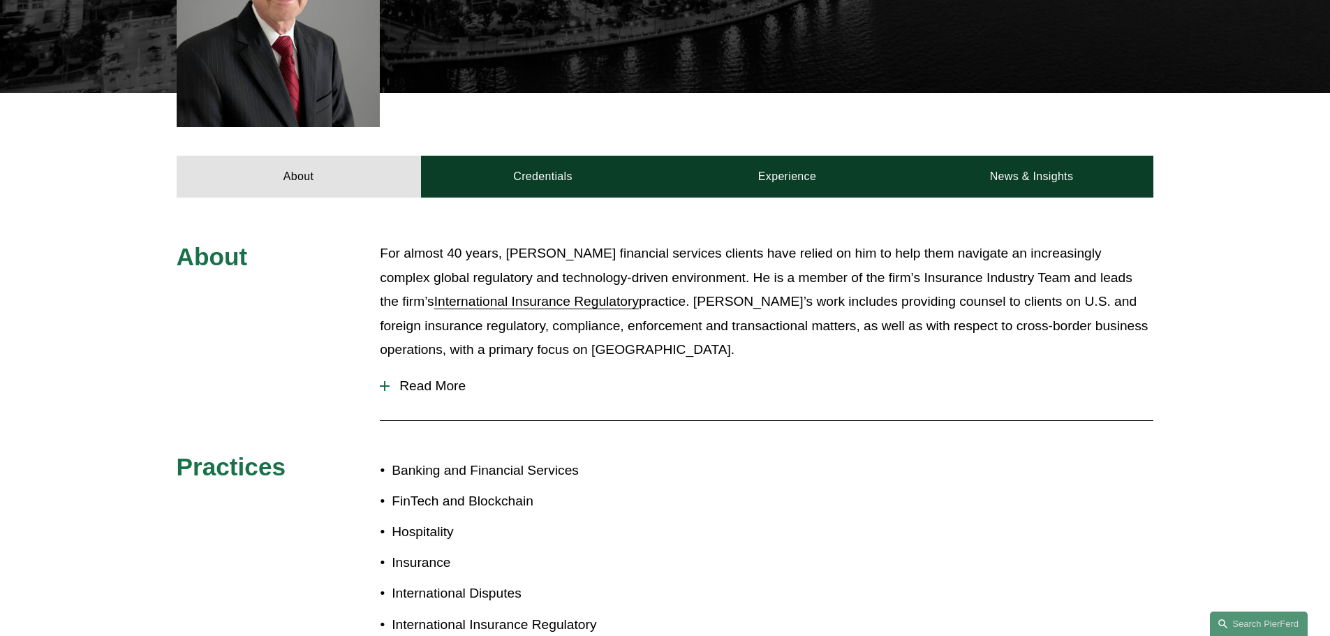
click at [384, 381] on div at bounding box center [384, 386] width 1 height 10
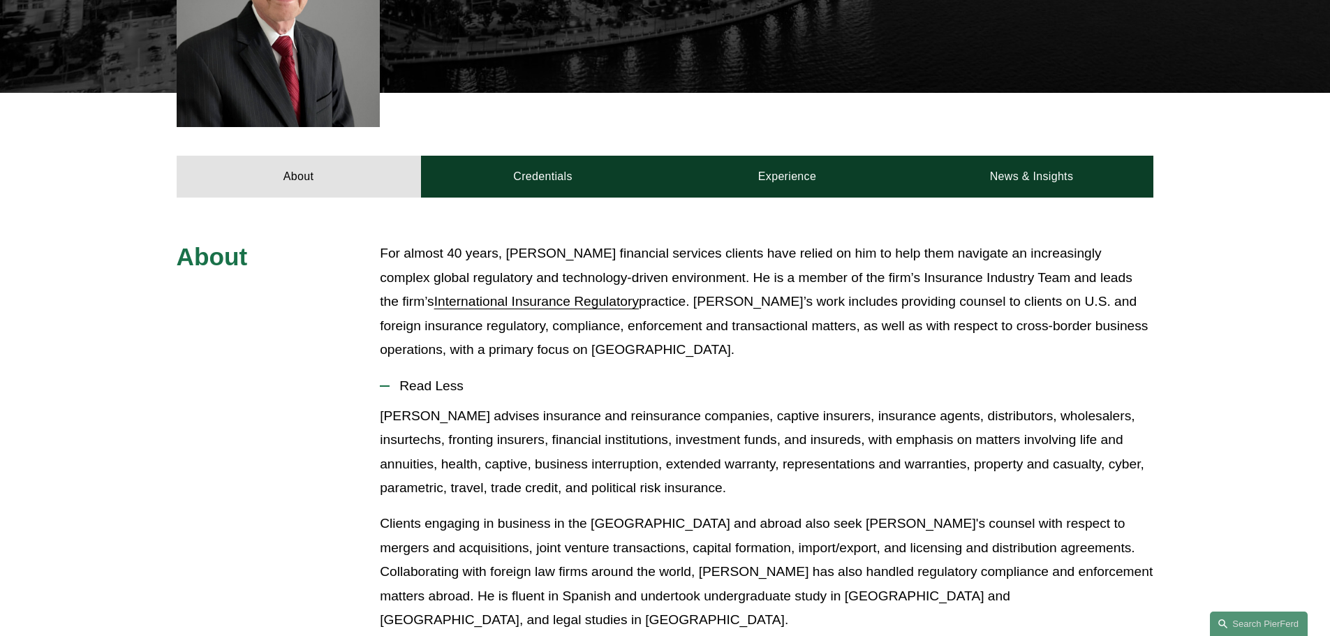
click at [517, 294] on link "International Insurance Regulatory" at bounding box center [536, 301] width 205 height 15
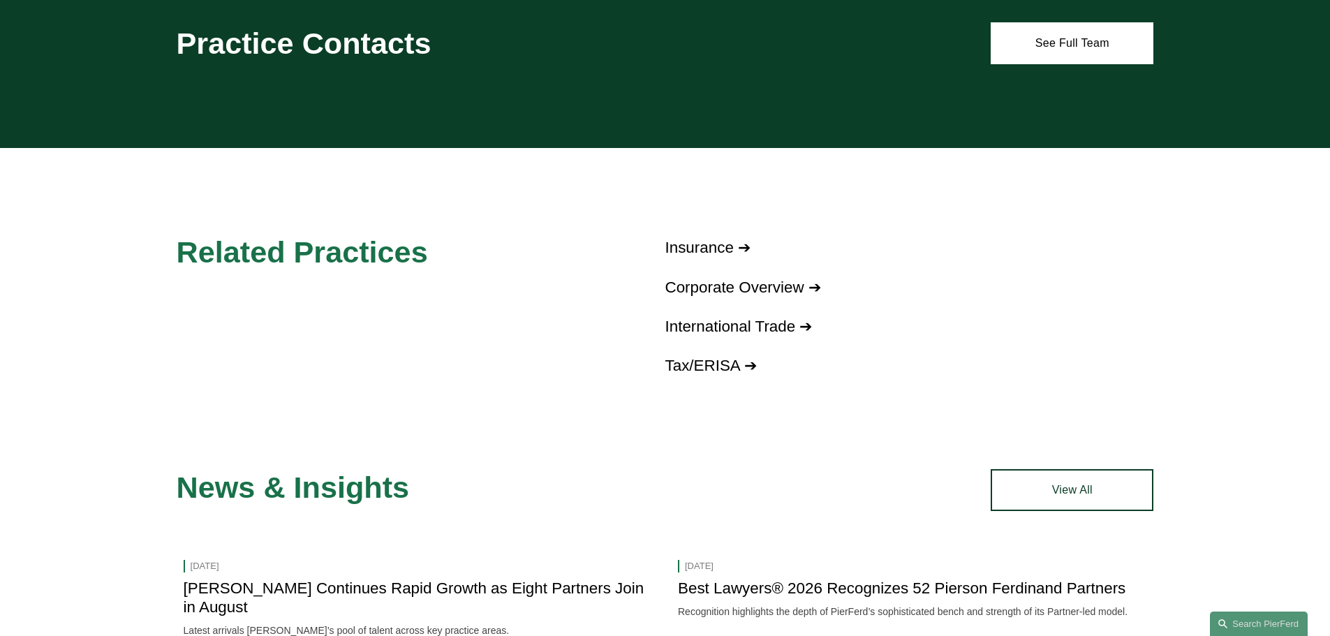
scroll to position [1257, 0]
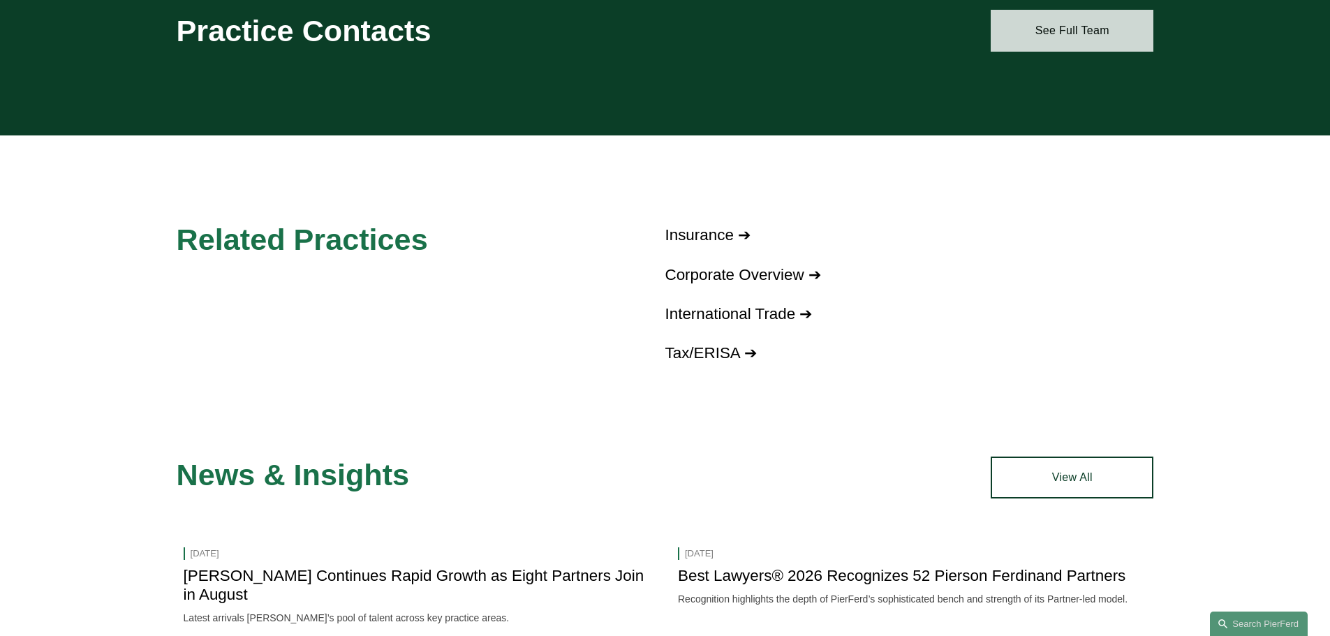
click at [1029, 20] on link "See Full Team" at bounding box center [1072, 31] width 163 height 42
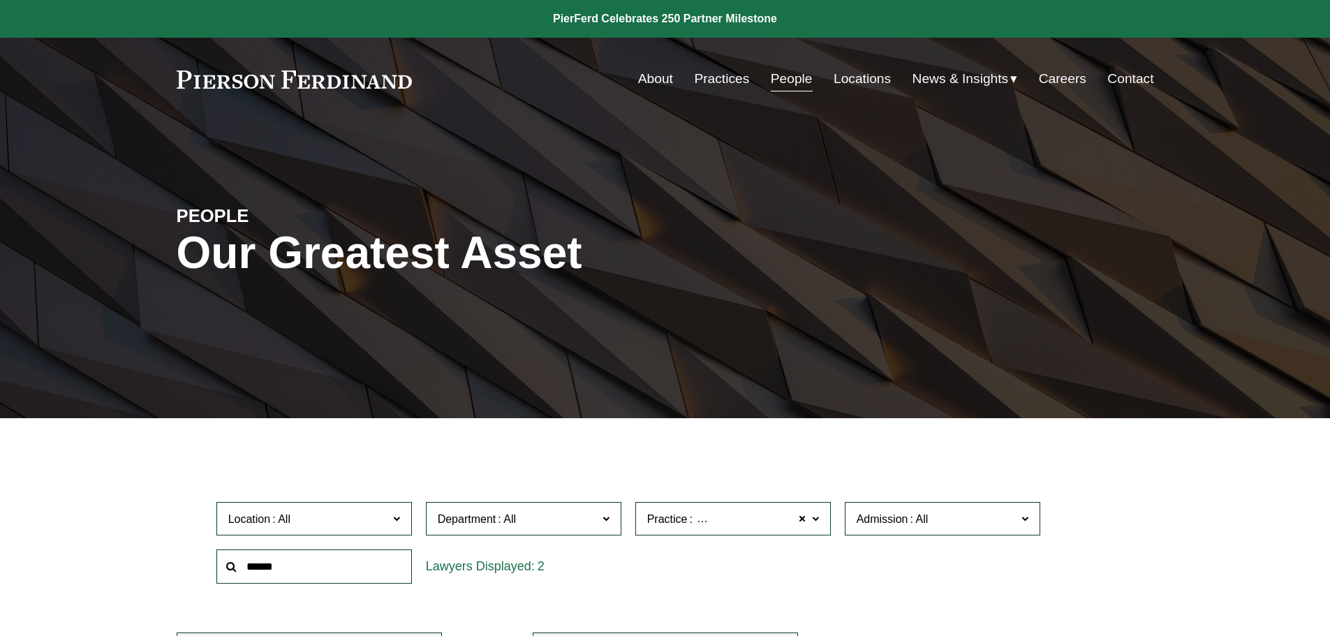
scroll to position [349, 0]
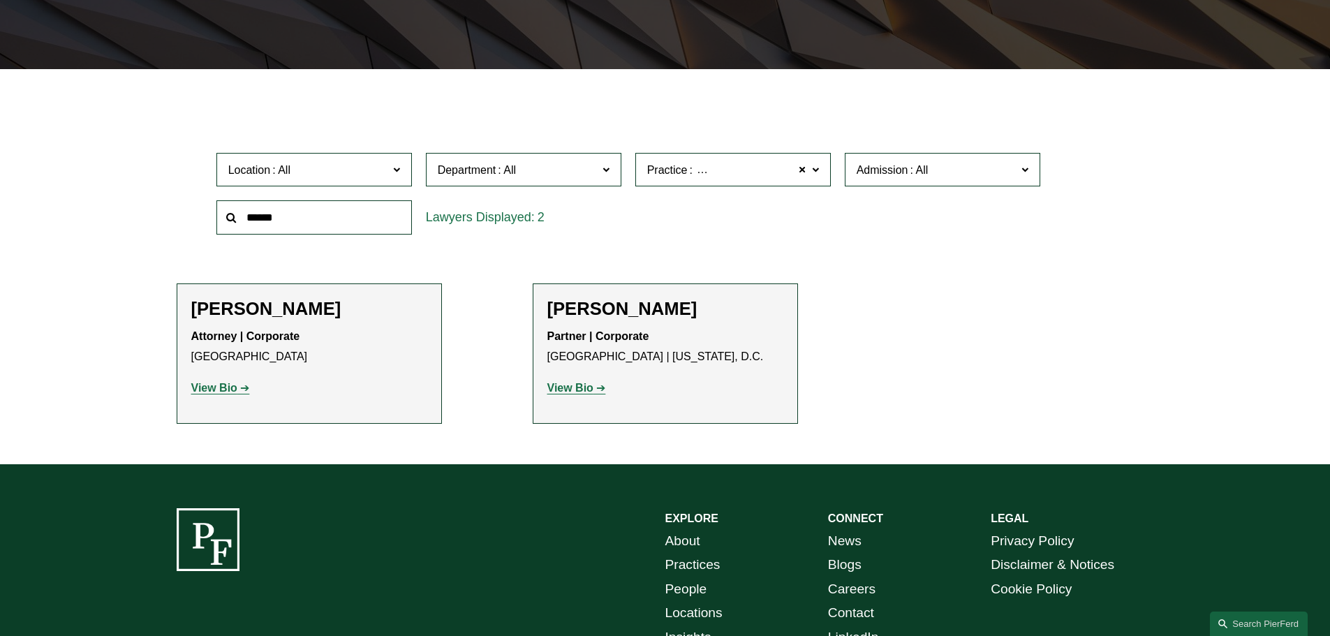
click at [214, 390] on strong "View Bio" at bounding box center [214, 388] width 46 height 12
click at [573, 380] on p "View Bio" at bounding box center [665, 388] width 236 height 20
click at [571, 383] on strong "View Bio" at bounding box center [570, 388] width 46 height 12
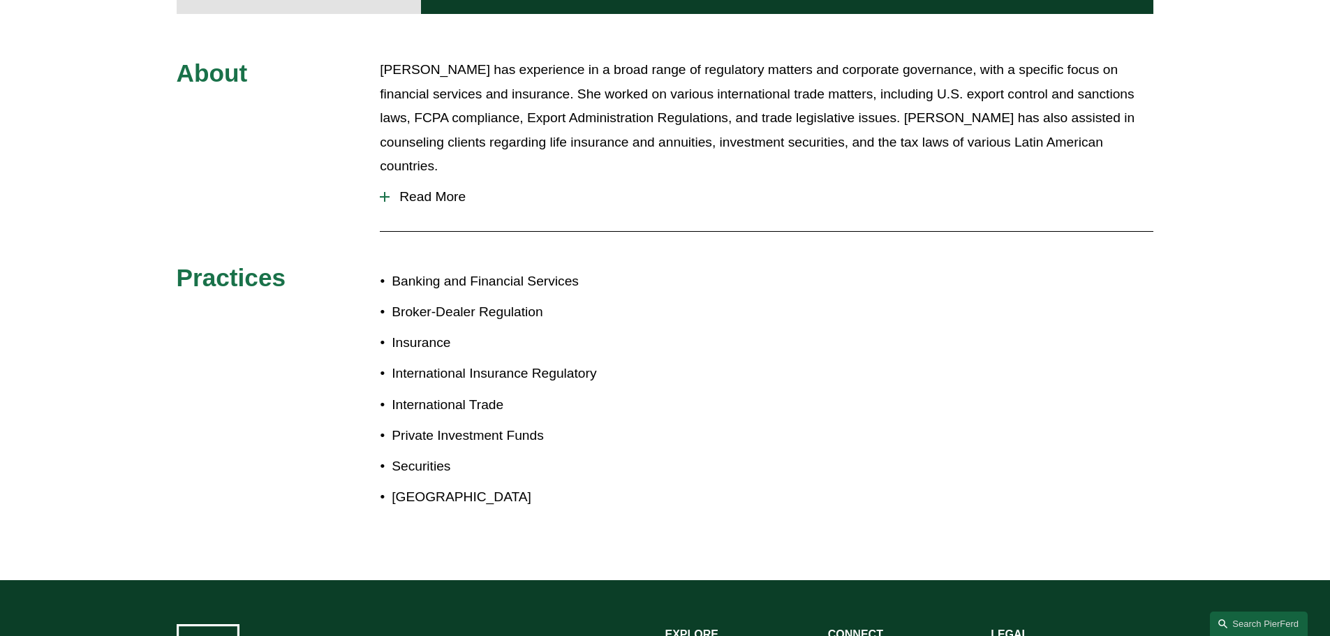
scroll to position [411, 0]
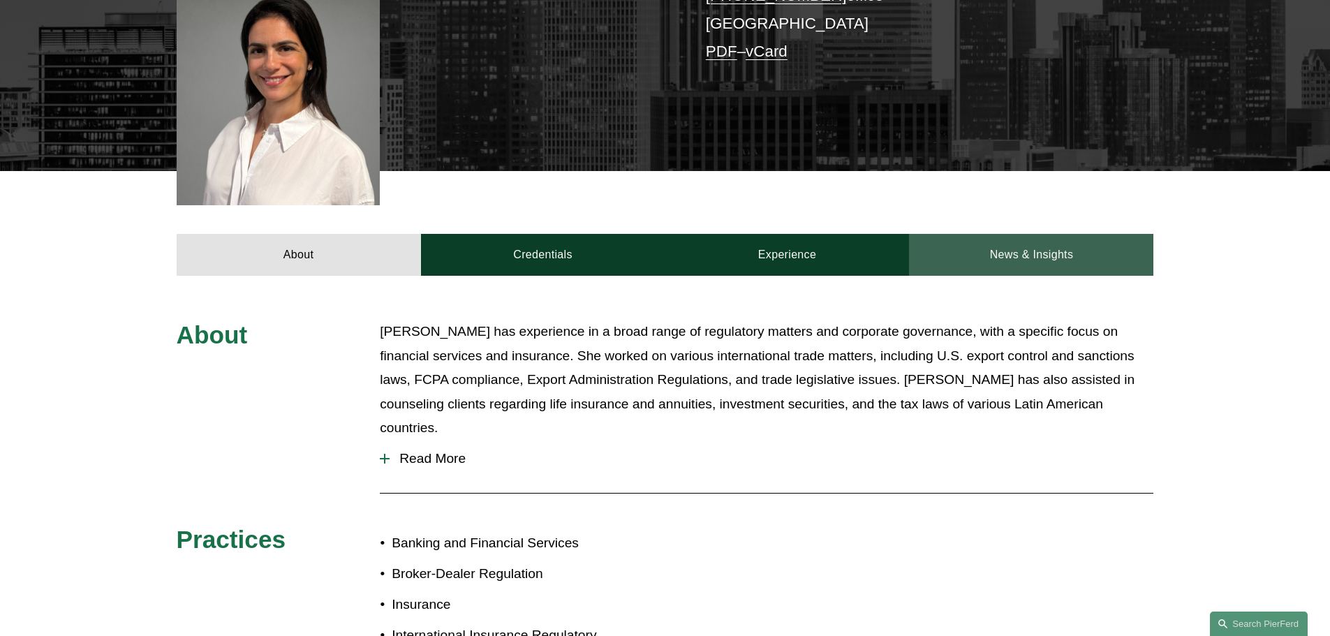
click at [984, 234] on link "News & Insights" at bounding box center [1031, 255] width 244 height 42
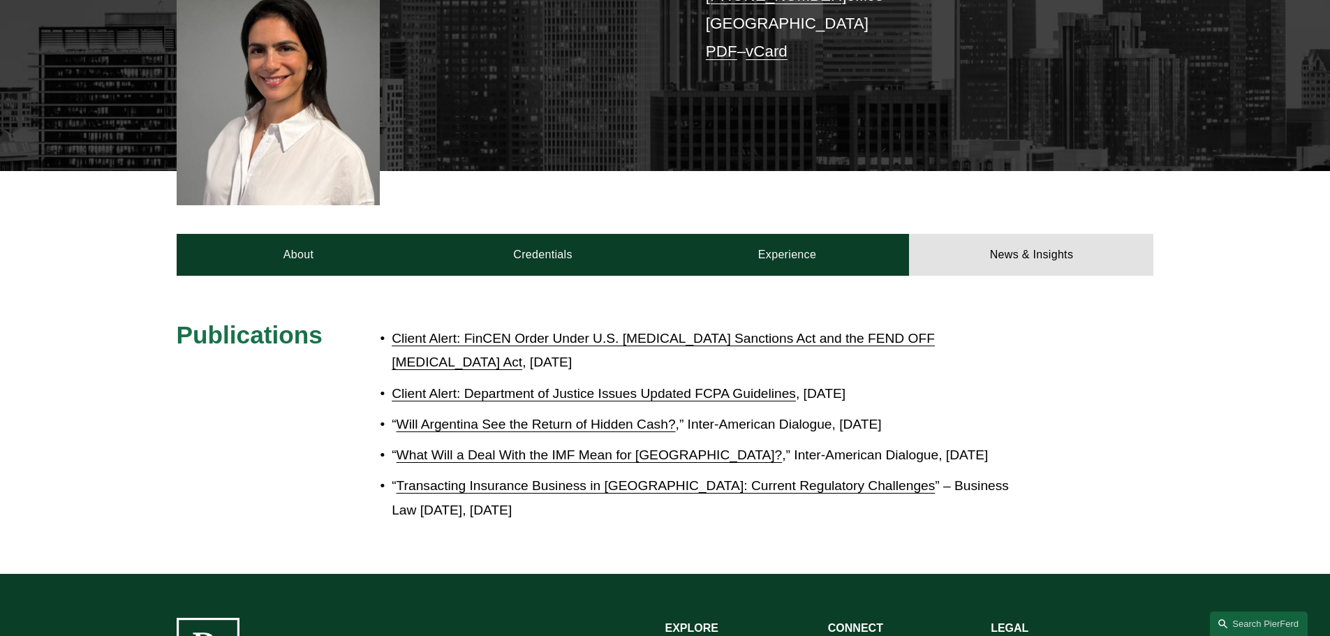
click at [565, 331] on link "Client Alert: FinCEN Order Under U.S. [MEDICAL_DATA] Sanctions Act and the FEND…" at bounding box center [663, 350] width 543 height 39
click at [308, 240] on link "About" at bounding box center [299, 255] width 244 height 42
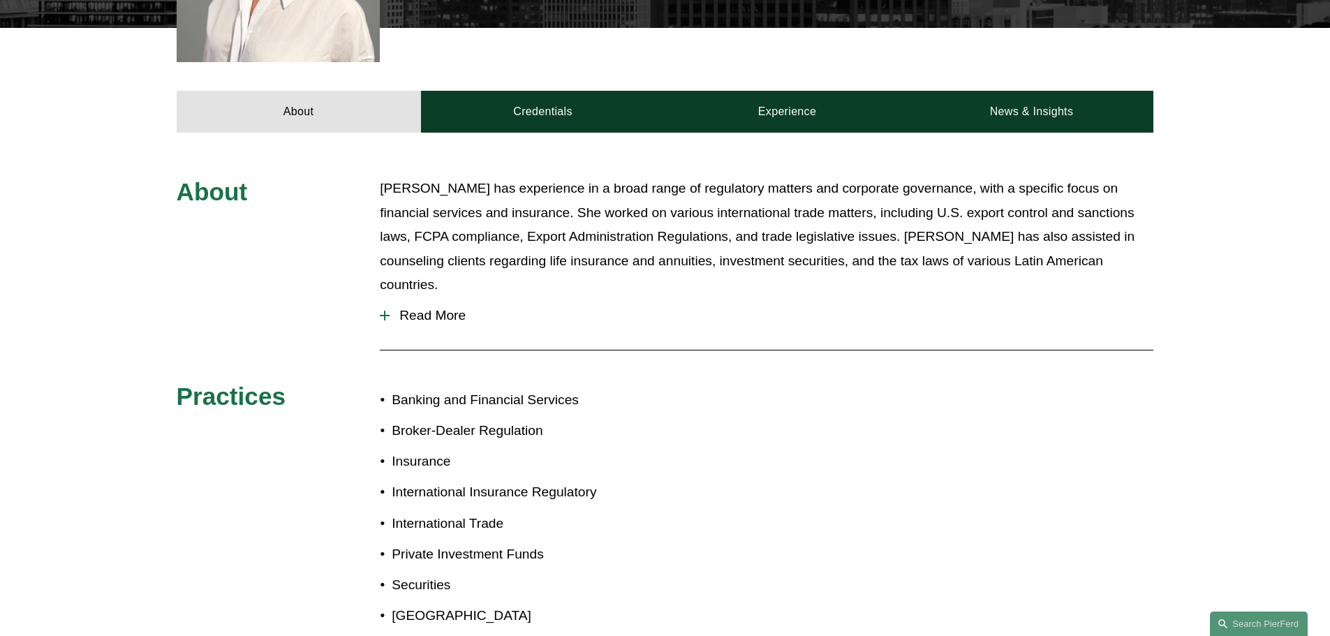
scroll to position [480, 0]
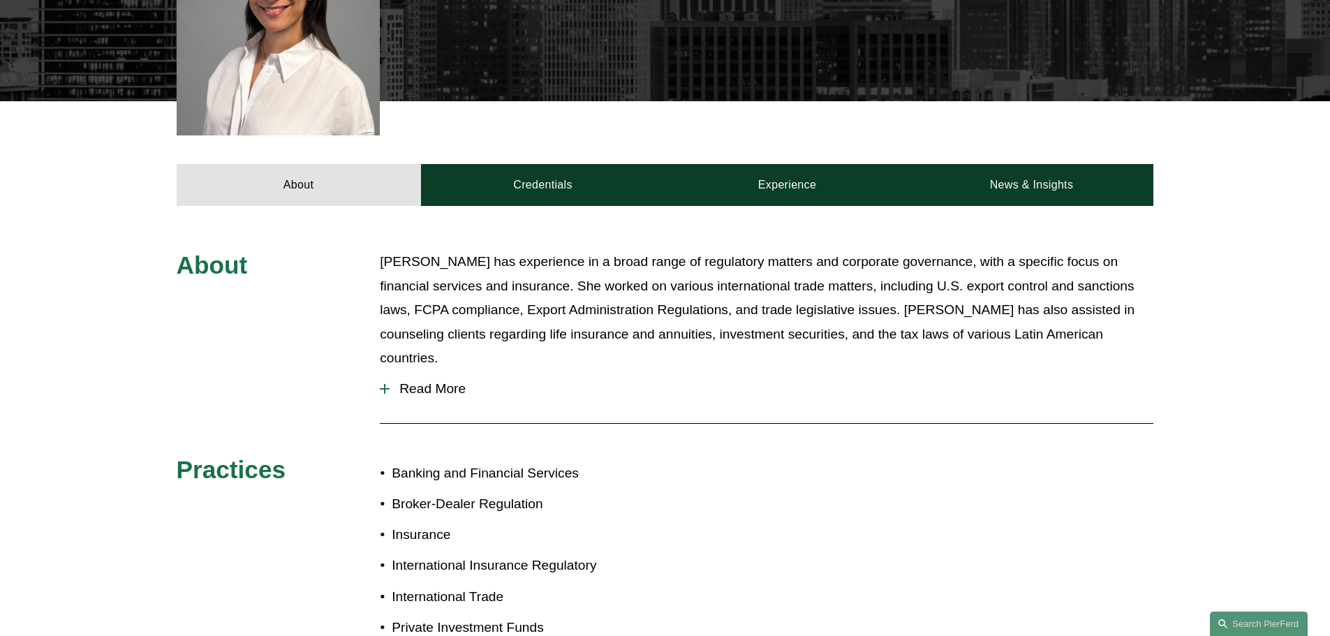
click at [439, 381] on span "Read More" at bounding box center [772, 388] width 764 height 15
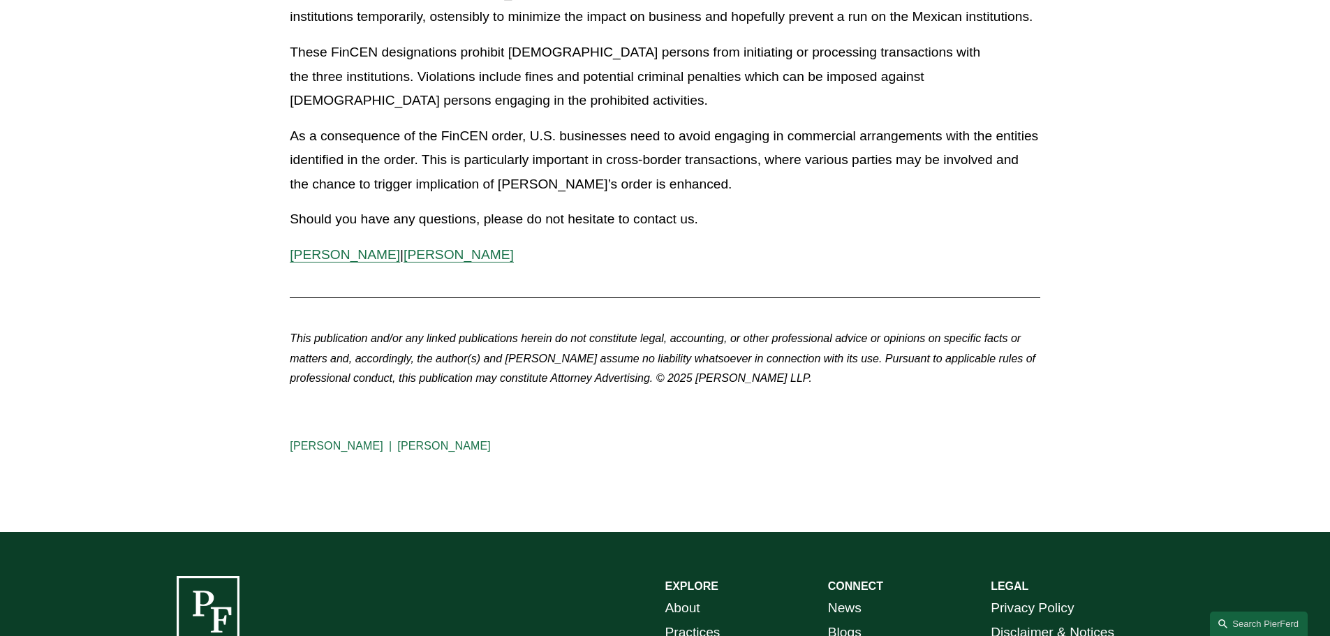
scroll to position [768, 0]
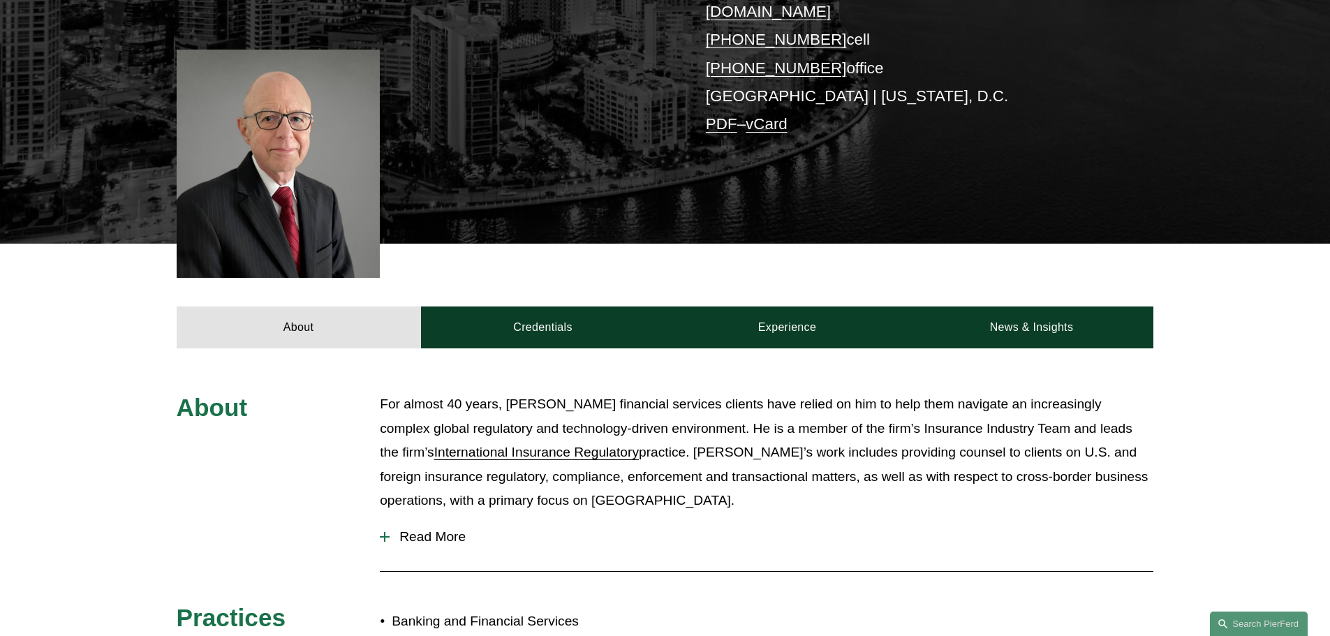
scroll to position [349, 0]
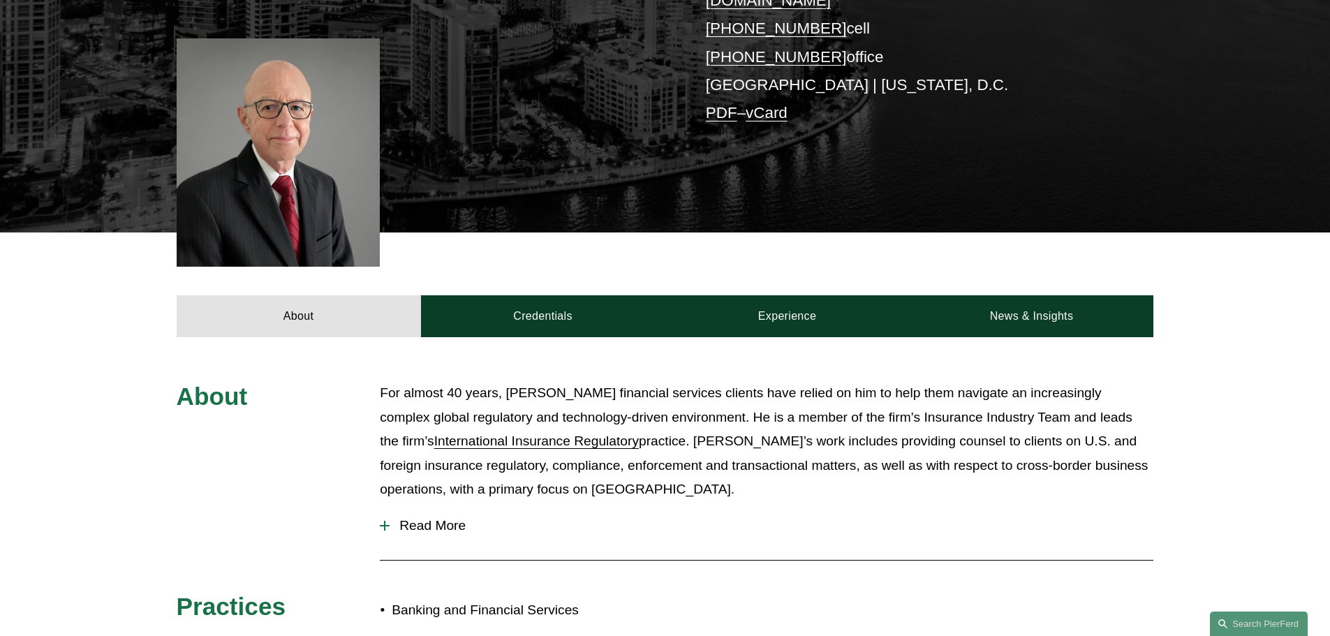
click at [437, 518] on span "Read More" at bounding box center [772, 525] width 764 height 15
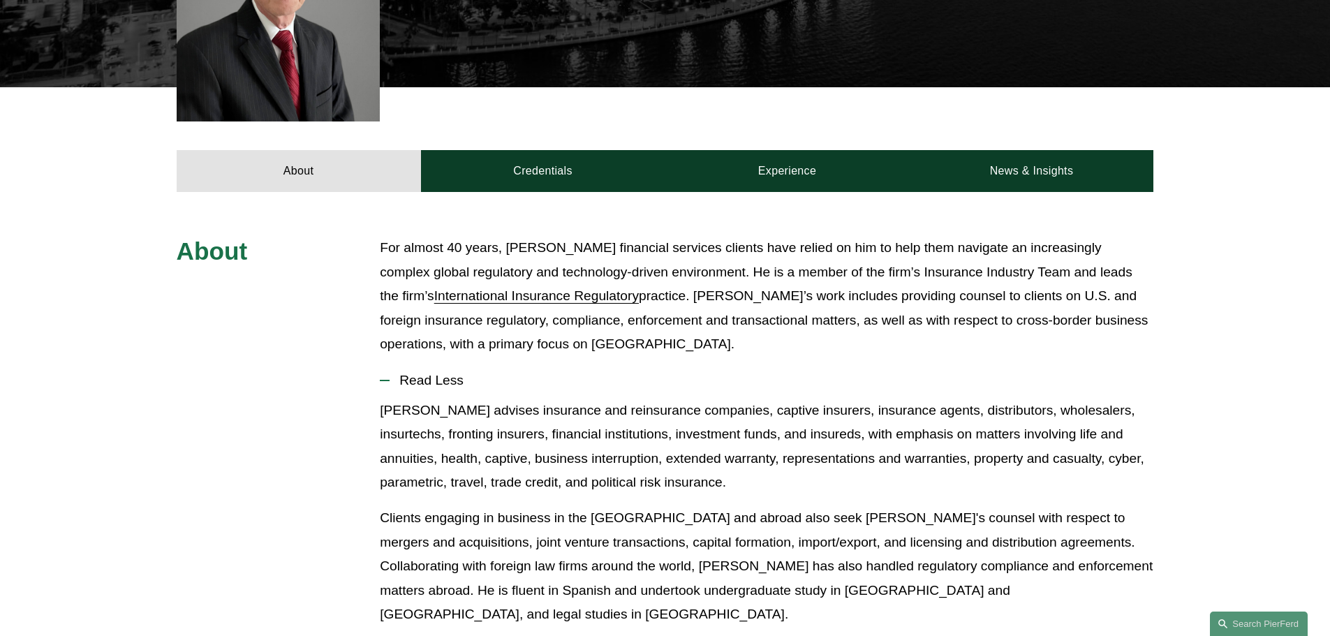
scroll to position [419, 0]
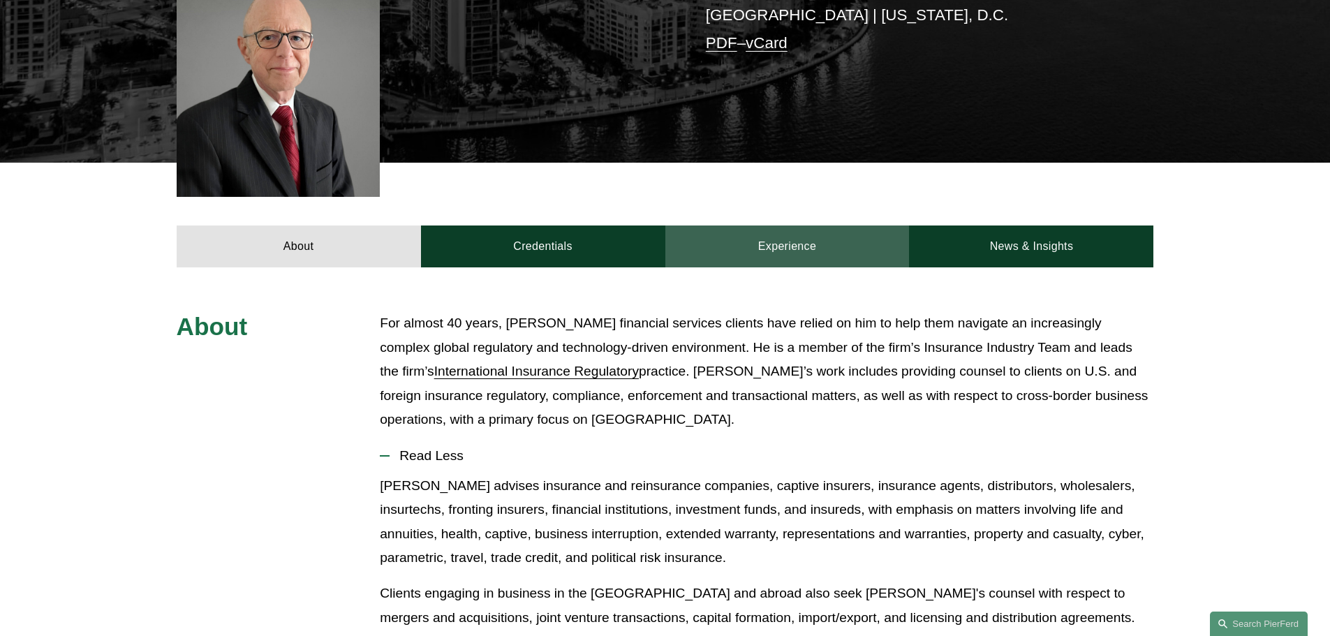
click at [748, 226] on link "Experience" at bounding box center [788, 247] width 244 height 42
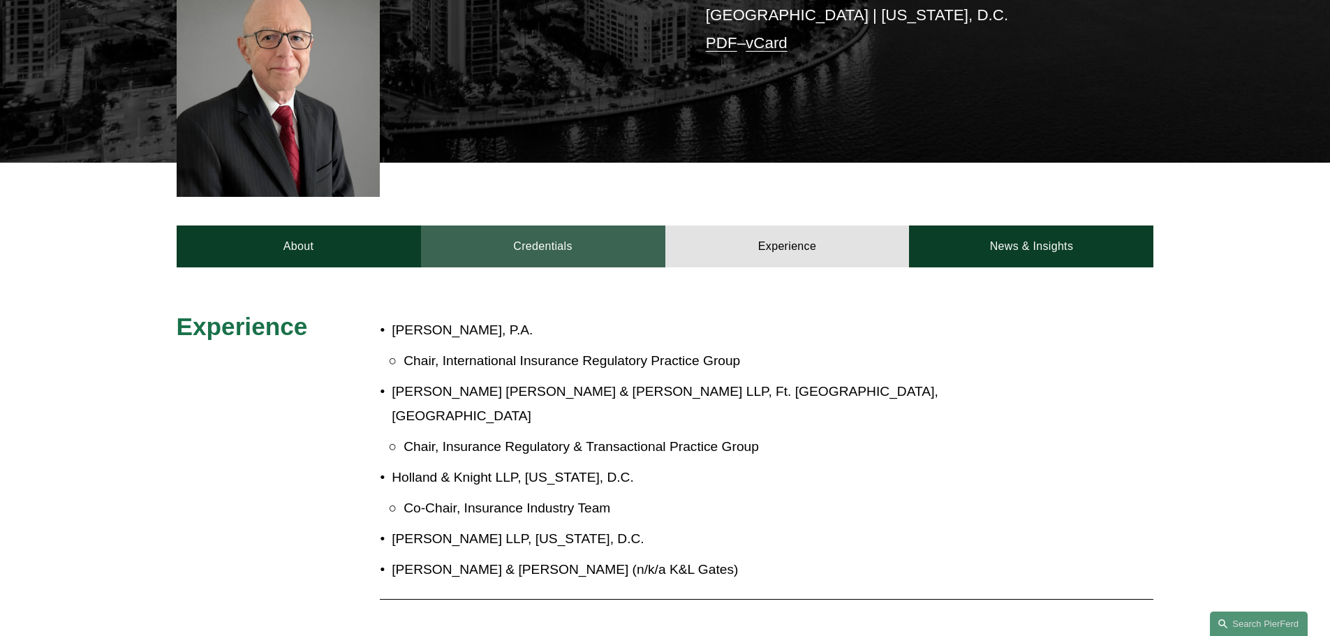
click at [568, 228] on link "Credentials" at bounding box center [543, 247] width 244 height 42
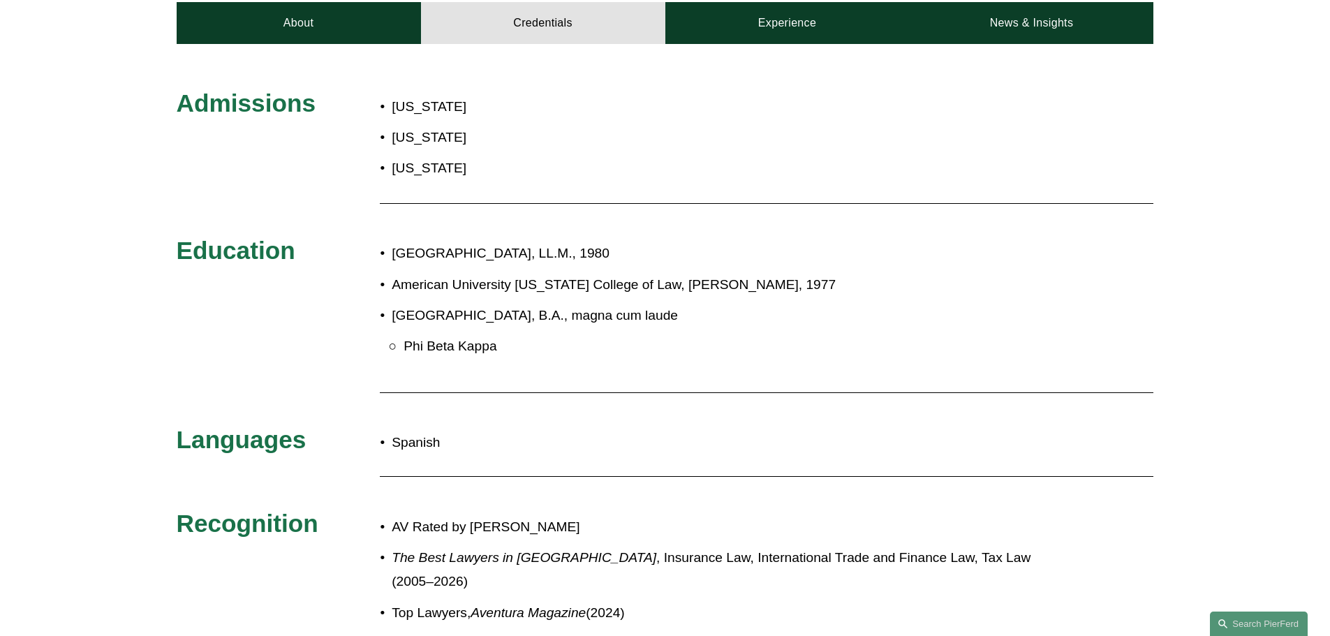
scroll to position [559, 0]
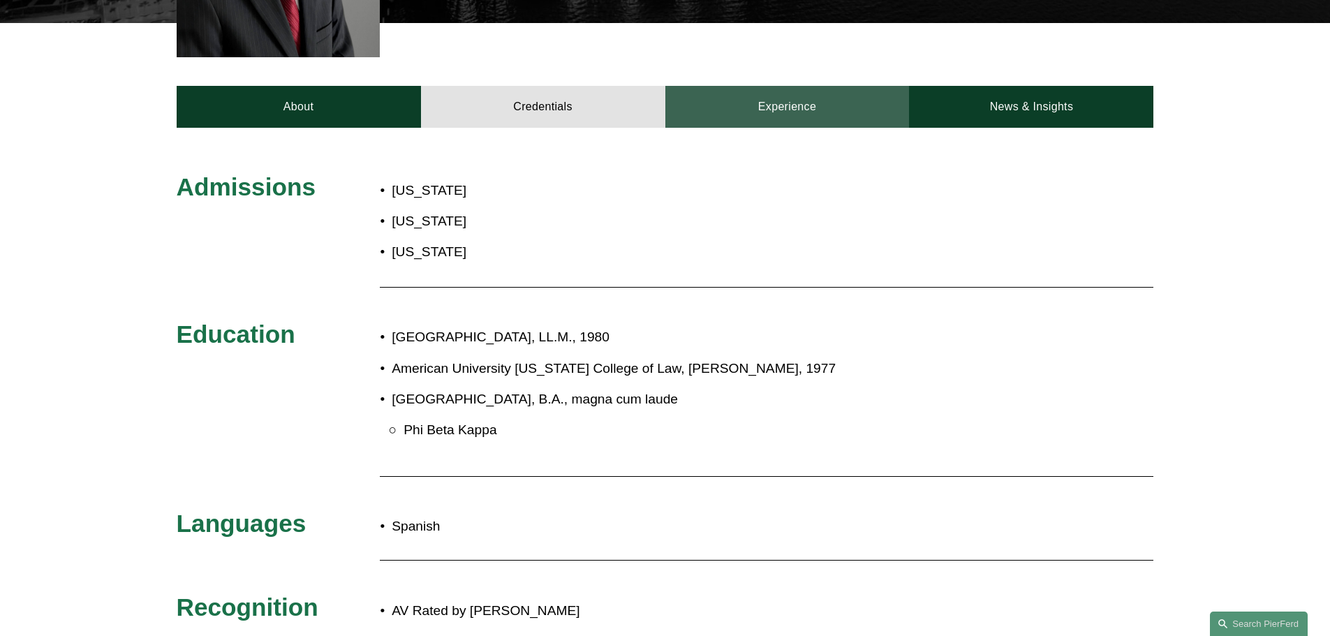
click at [767, 86] on link "Experience" at bounding box center [788, 107] width 244 height 42
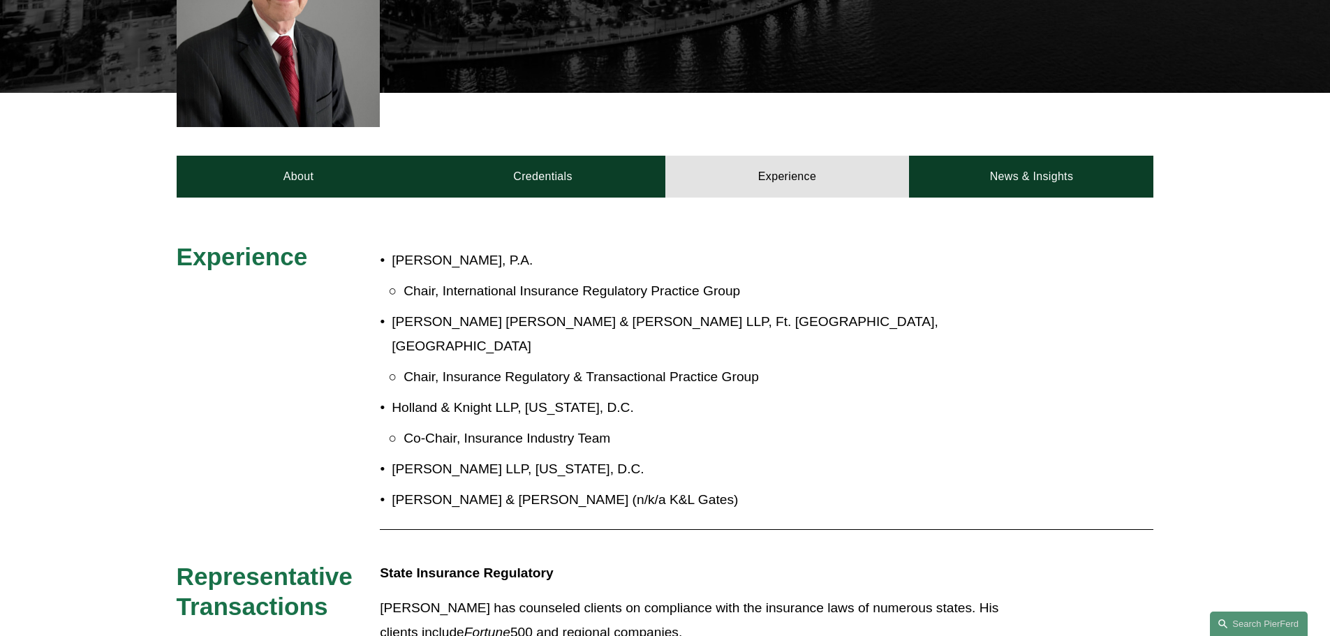
scroll to position [419, 0]
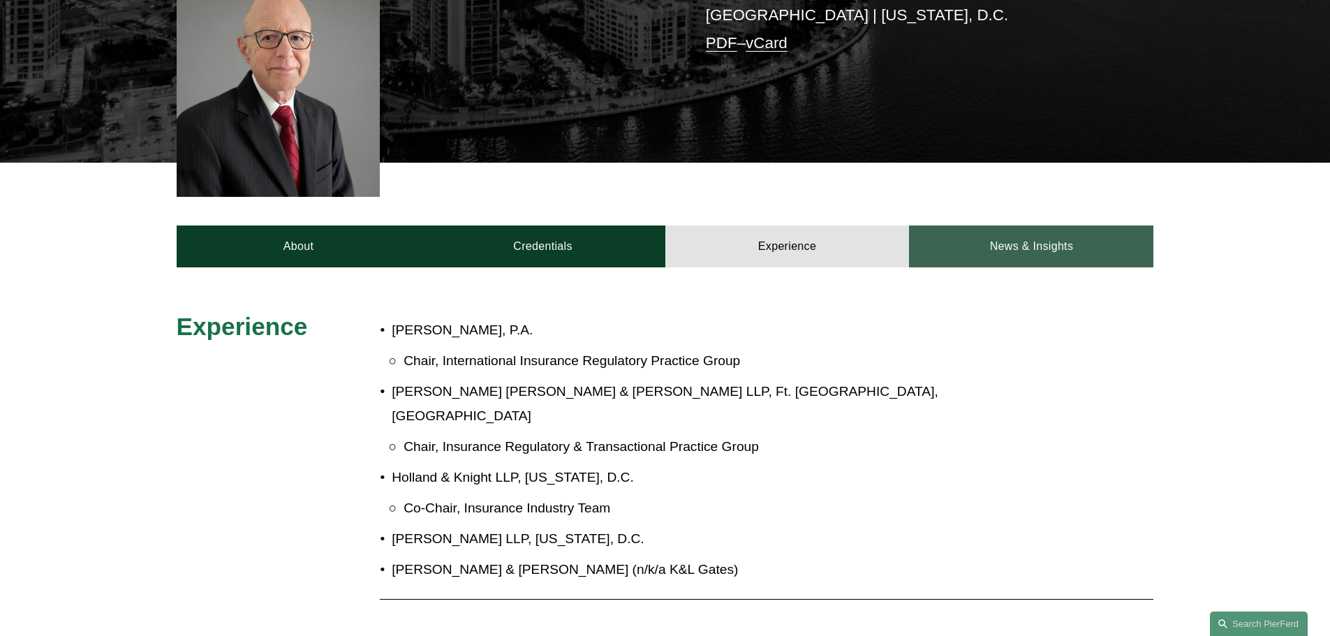
click at [1038, 229] on link "News & Insights" at bounding box center [1031, 247] width 244 height 42
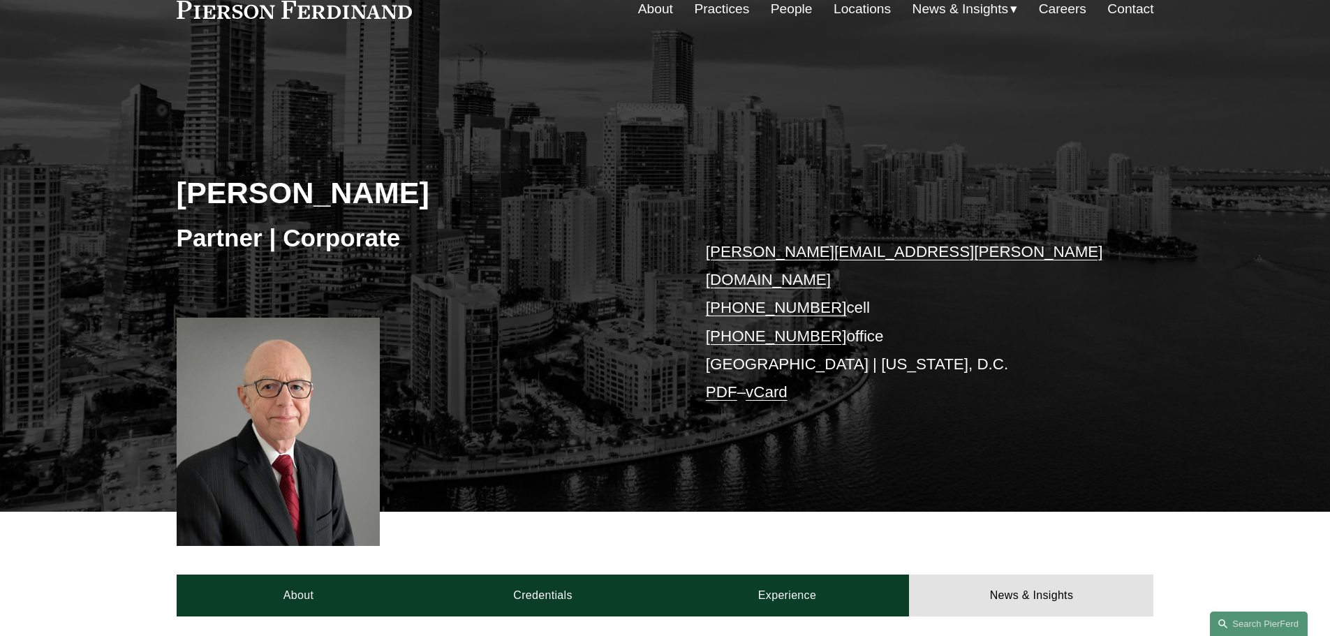
scroll to position [0, 0]
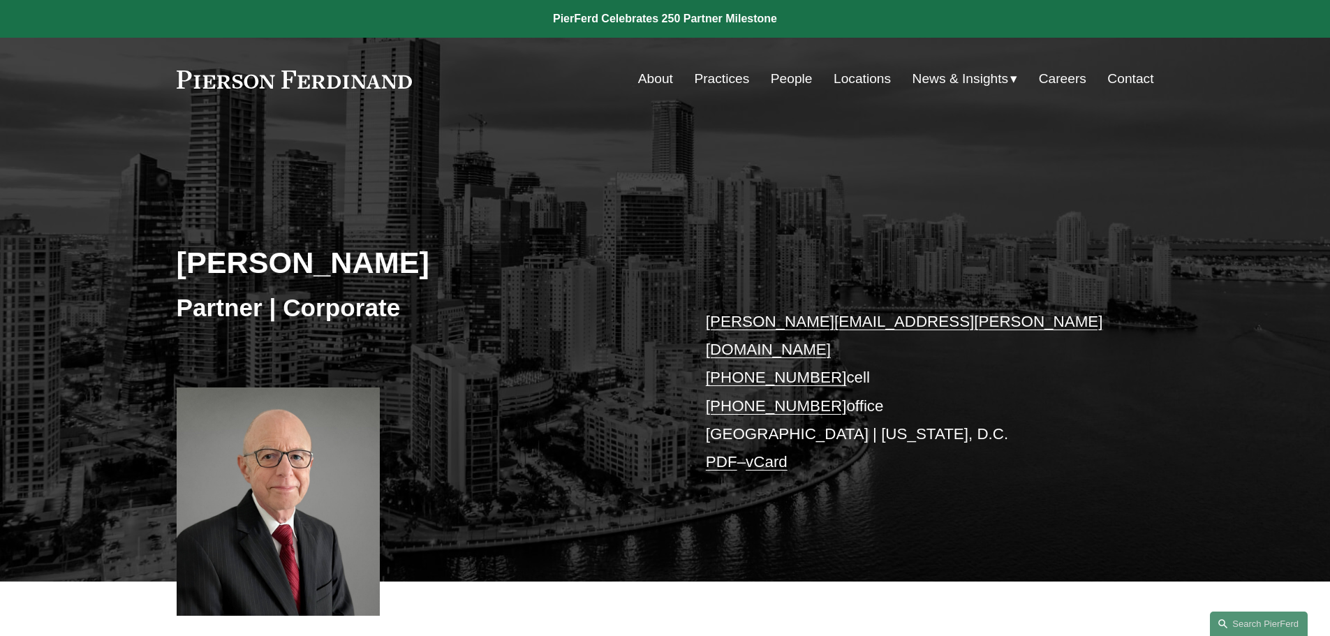
click at [705, 81] on link "Practices" at bounding box center [721, 79] width 55 height 27
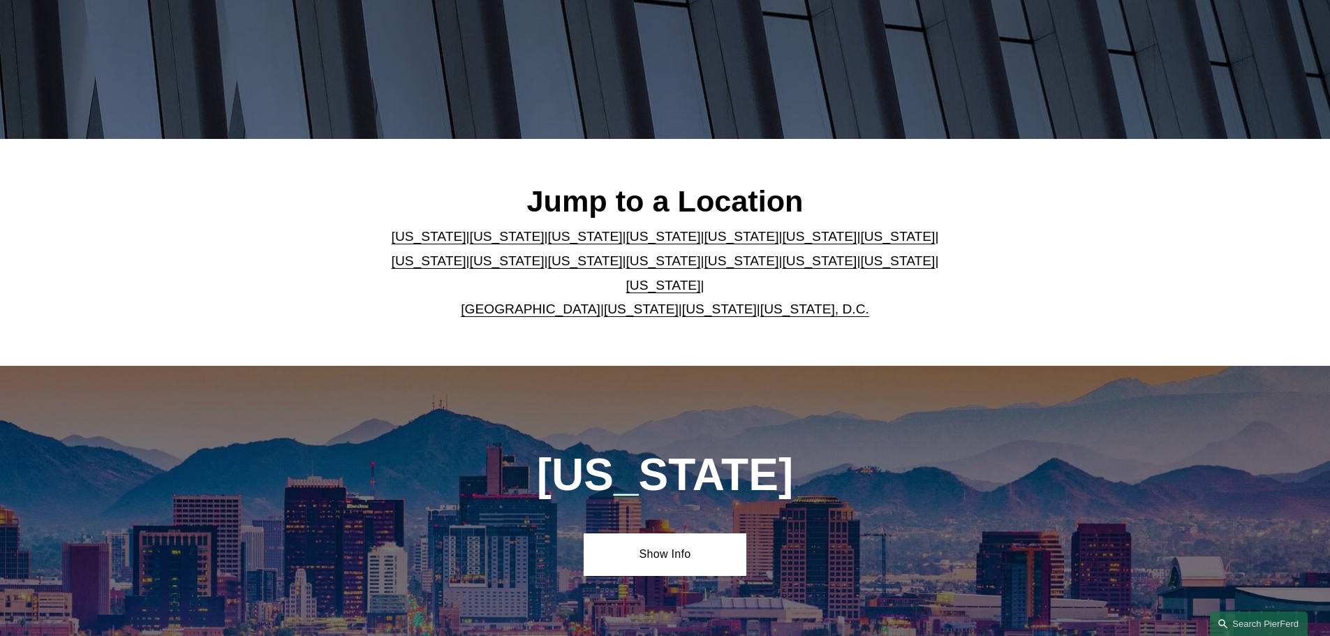
click at [626, 266] on link "New York" at bounding box center [663, 260] width 75 height 15
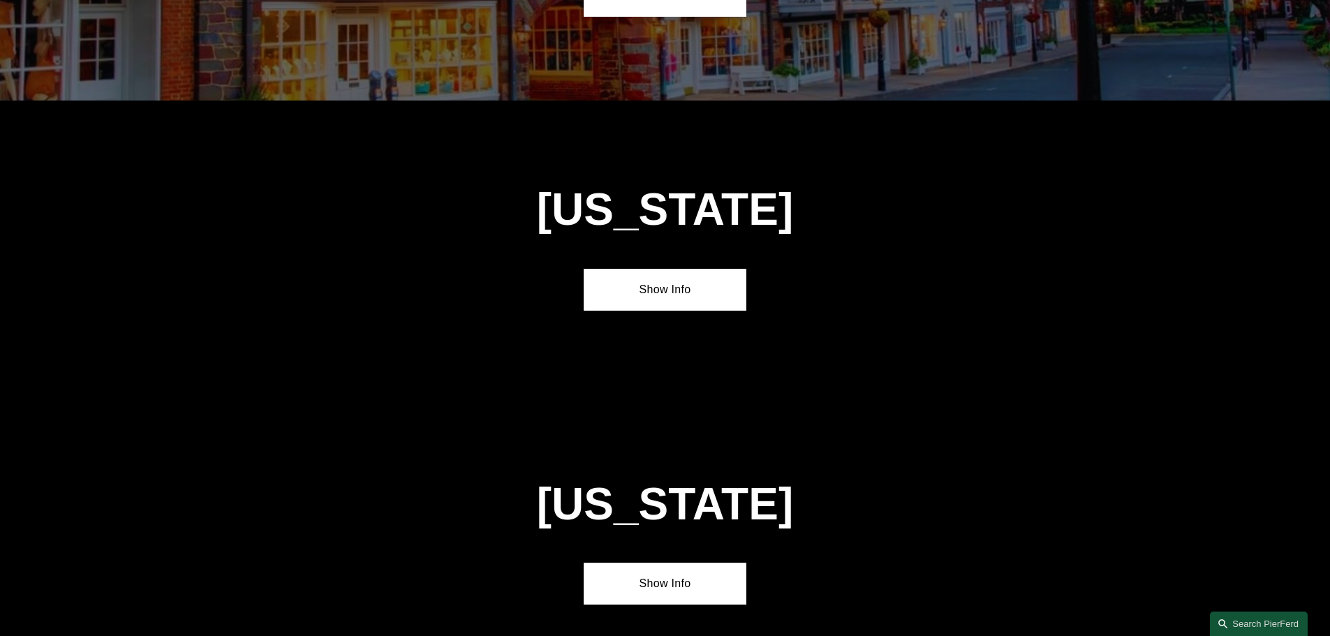
scroll to position [3576, 0]
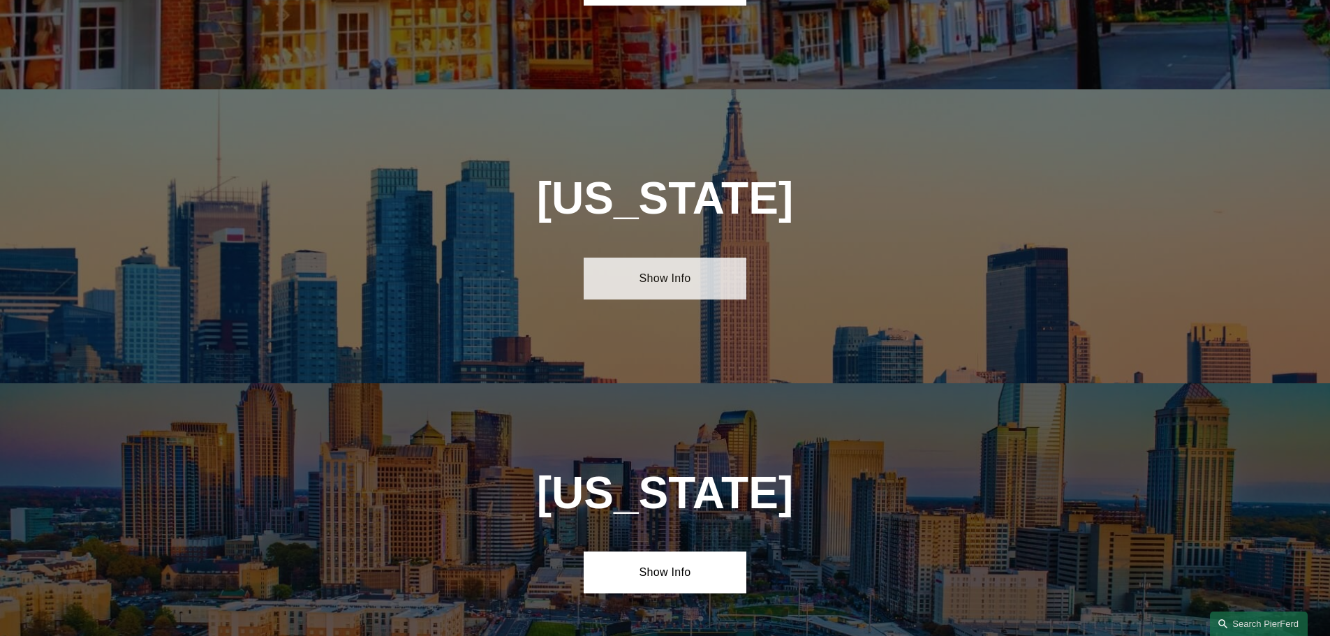
click at [670, 258] on link "Show Info" at bounding box center [665, 279] width 163 height 42
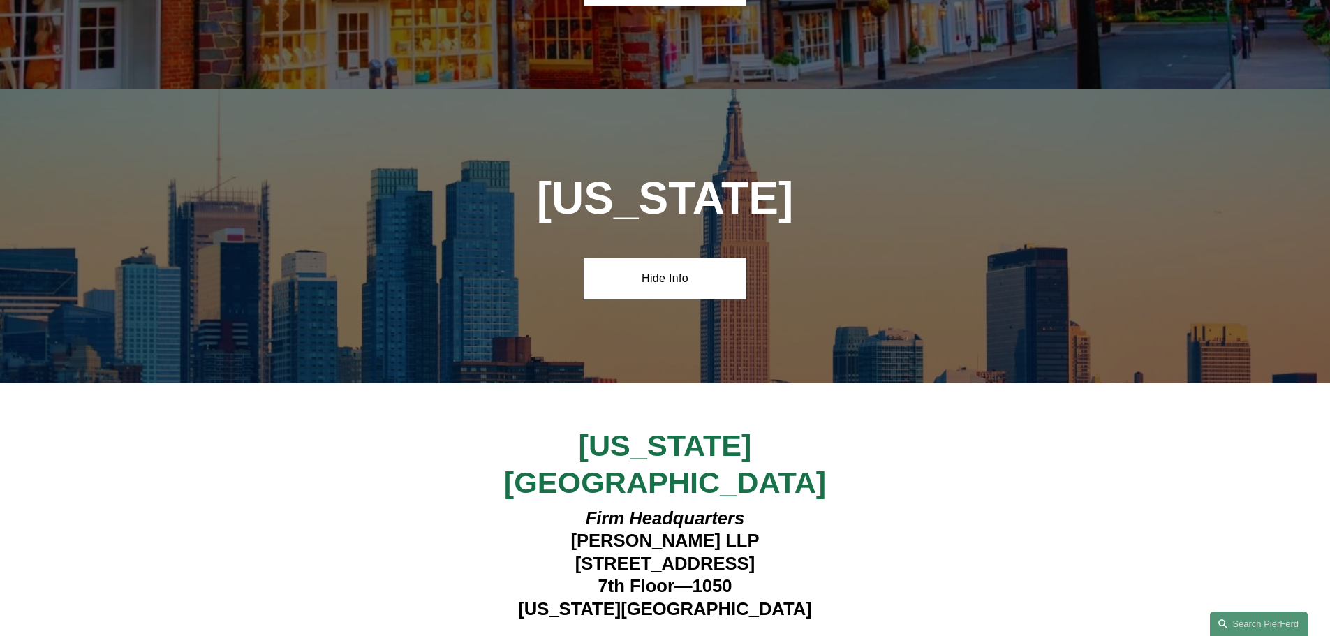
drag, startPoint x: 802, startPoint y: 445, endPoint x: 531, endPoint y: 436, distance: 271.1
click at [530, 507] on h4 "Firm Headquarters Pierson Ferdinand LLP 1270 Avenue of the Americas 7th Floor—1…" at bounding box center [665, 563] width 407 height 113
copy h4 "1270 Avenue of the Americas"
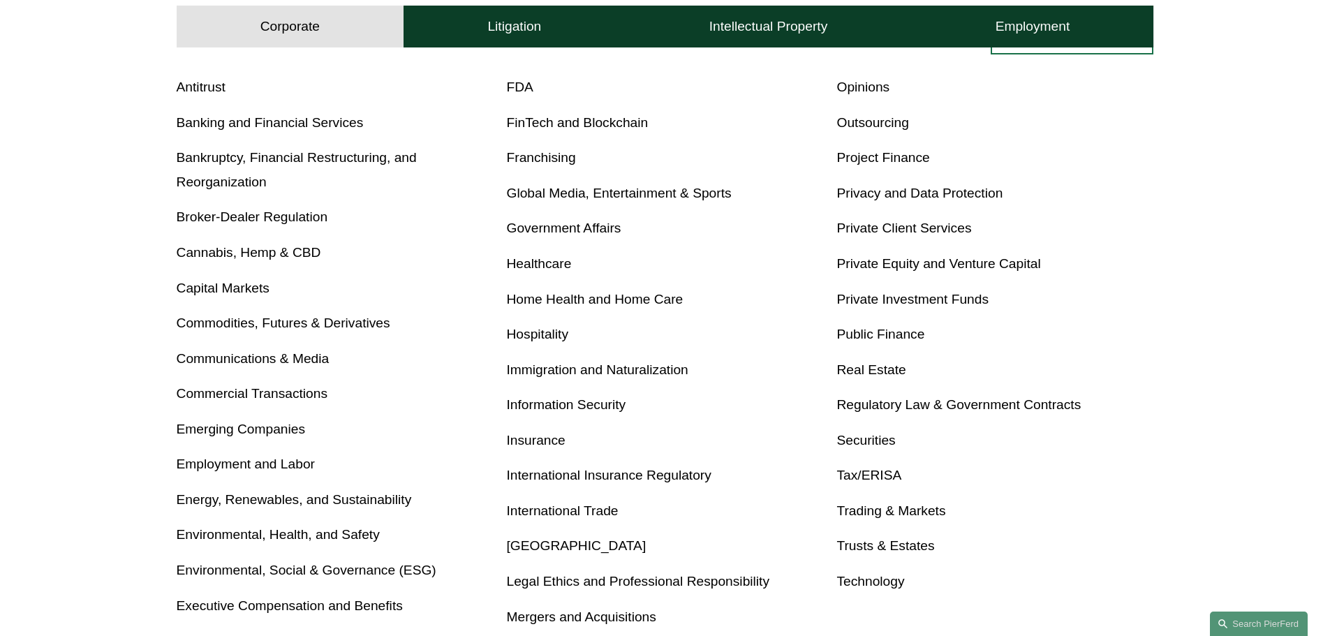
scroll to position [628, 0]
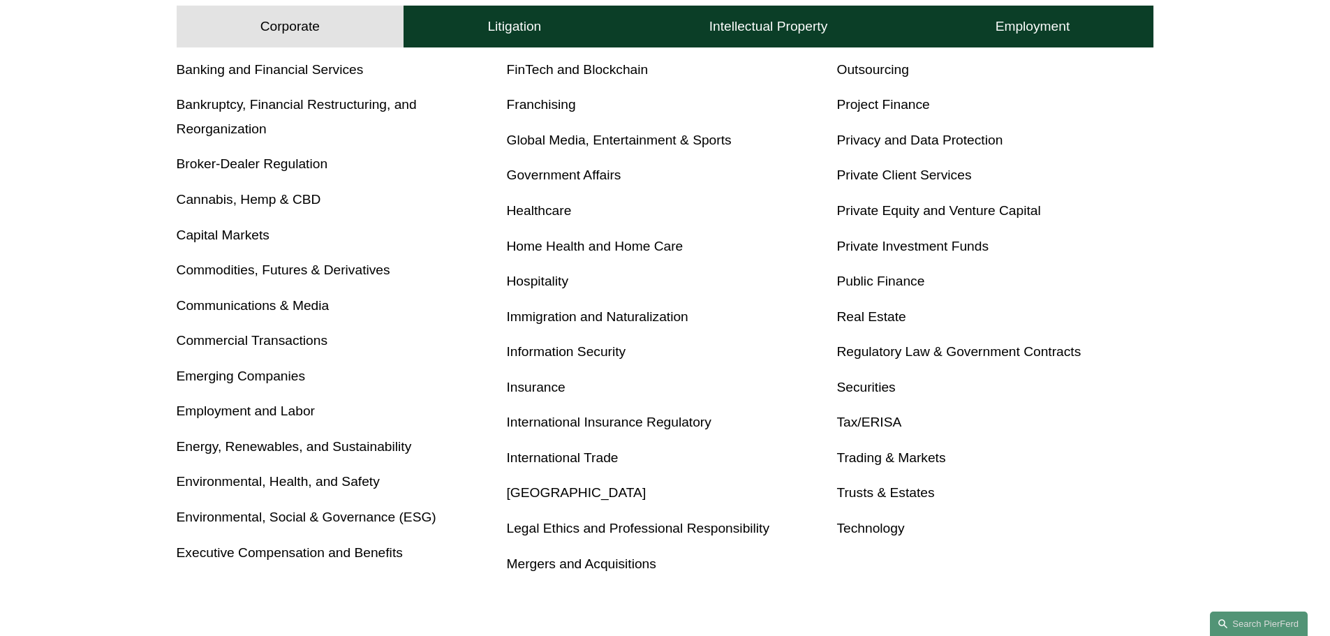
click at [531, 385] on link "Insurance" at bounding box center [536, 387] width 59 height 15
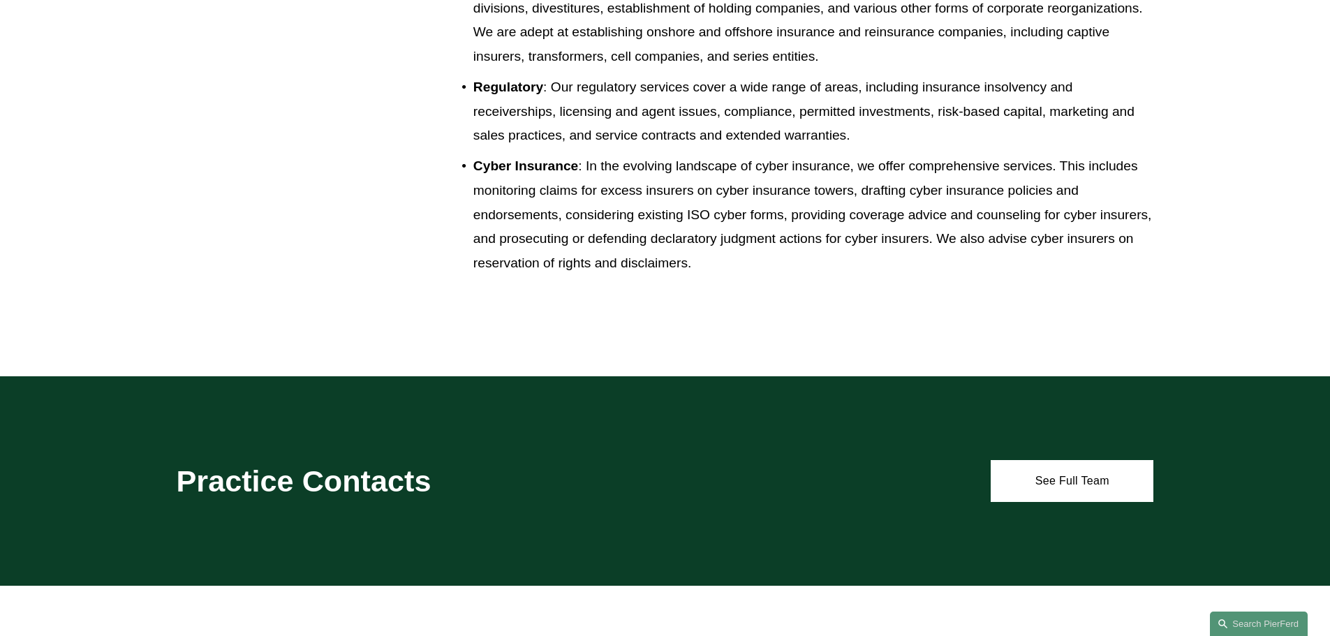
scroll to position [1955, 0]
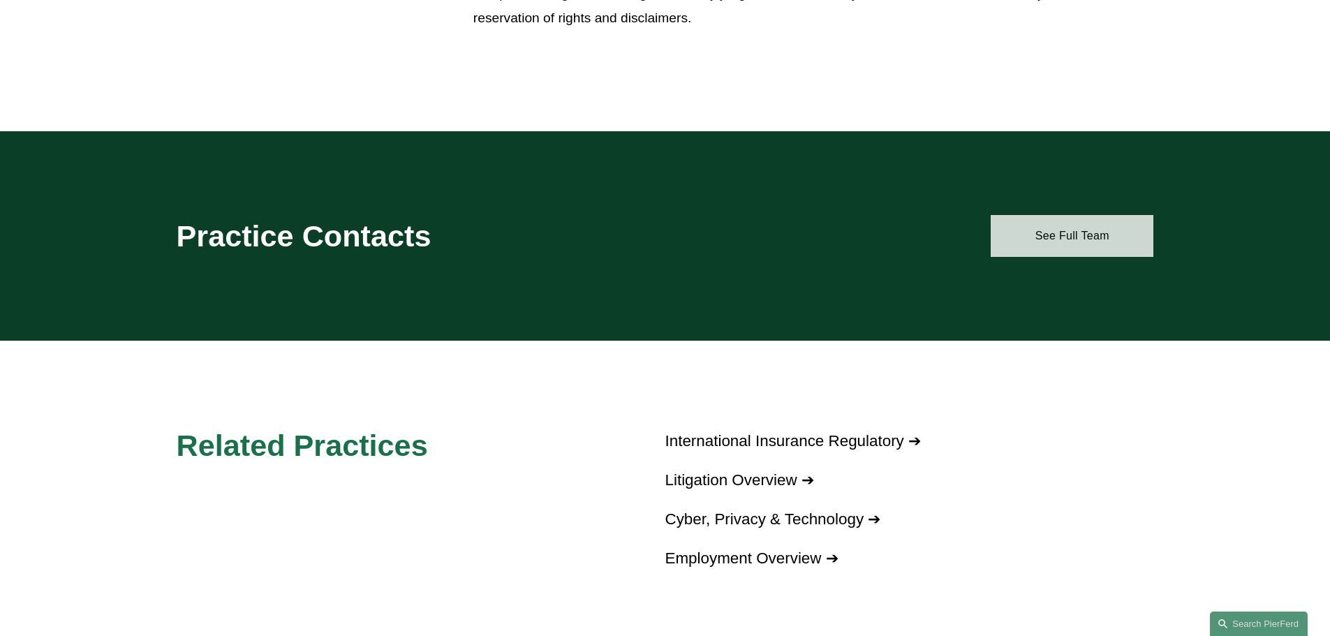
click at [1099, 247] on link "See Full Team" at bounding box center [1072, 236] width 163 height 42
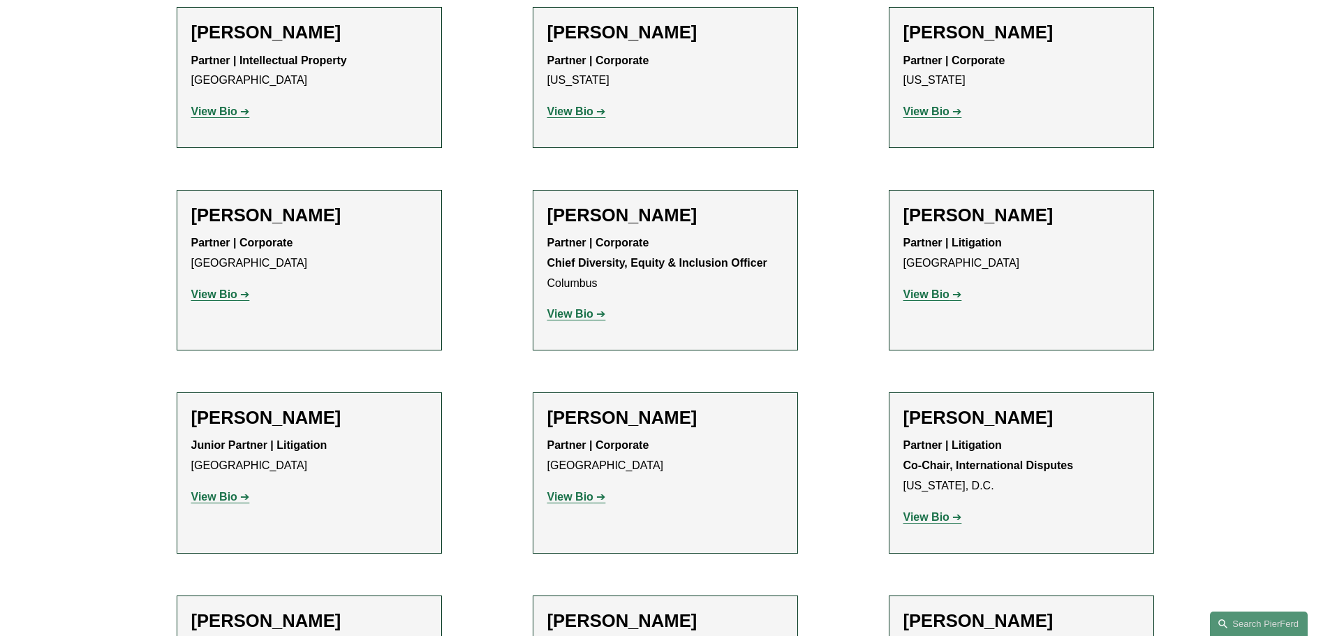
scroll to position [2235, 0]
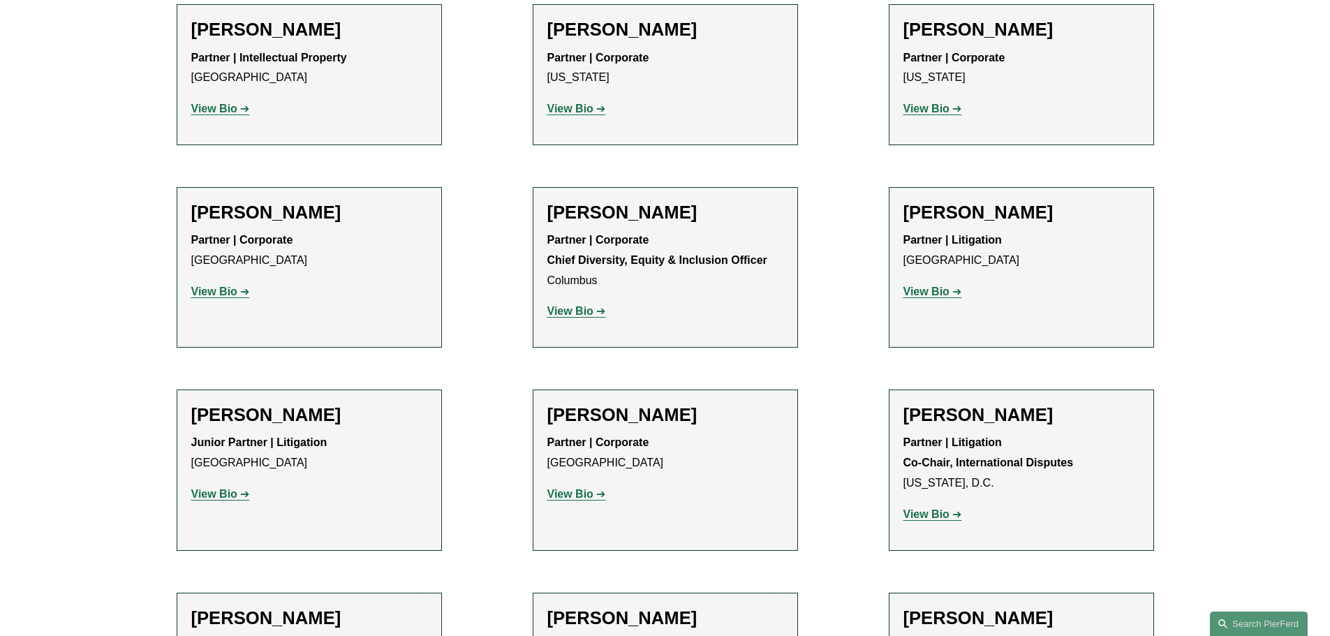
click at [948, 404] on h2 "[PERSON_NAME]" at bounding box center [1022, 415] width 236 height 22
click at [925, 508] on strong "View Bio" at bounding box center [927, 514] width 46 height 12
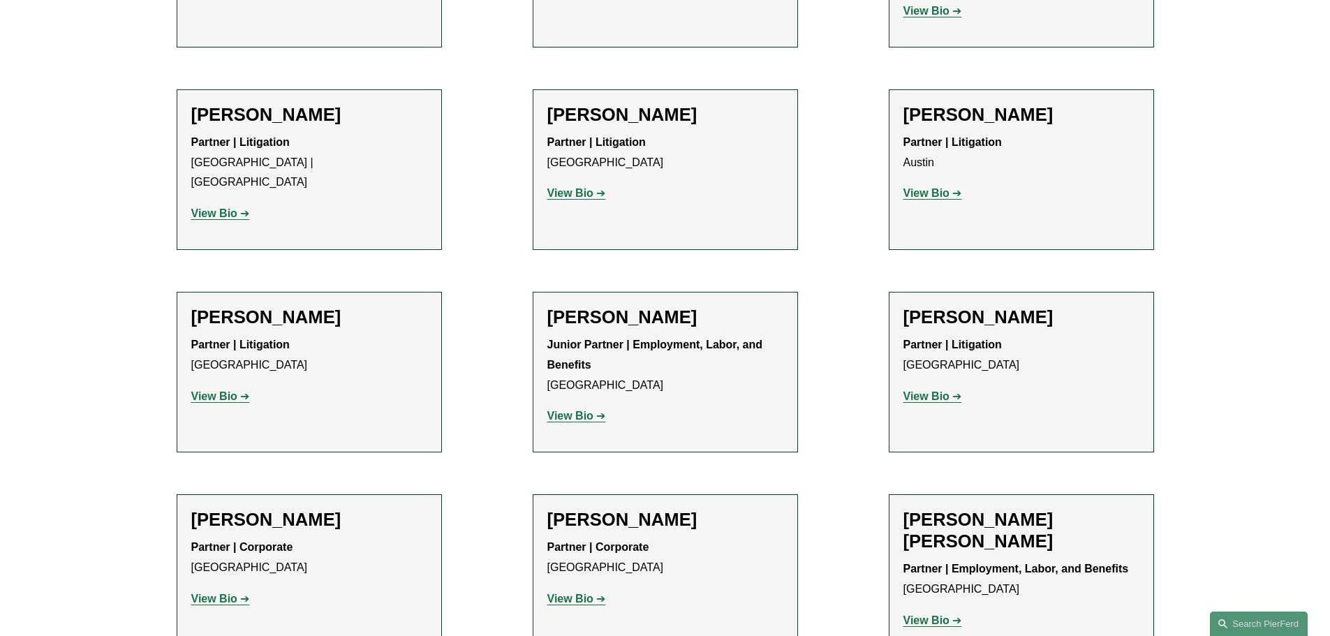
scroll to position [2444, 0]
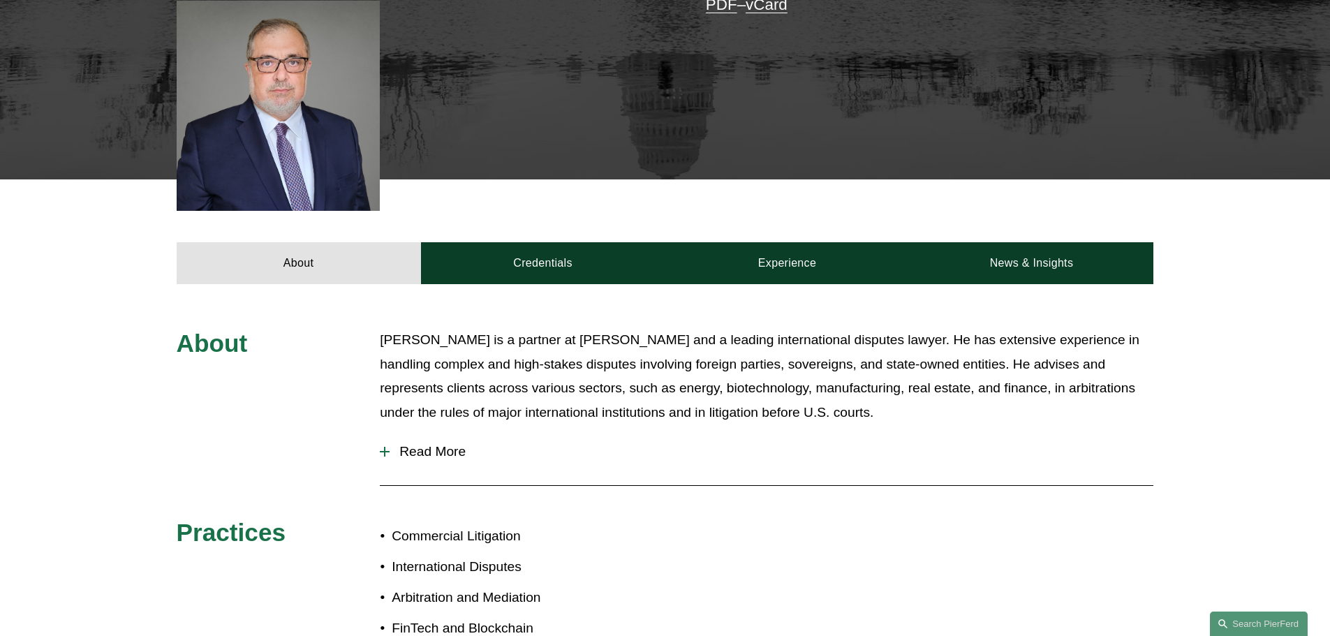
scroll to position [419, 0]
